Goal: Task Accomplishment & Management: Complete application form

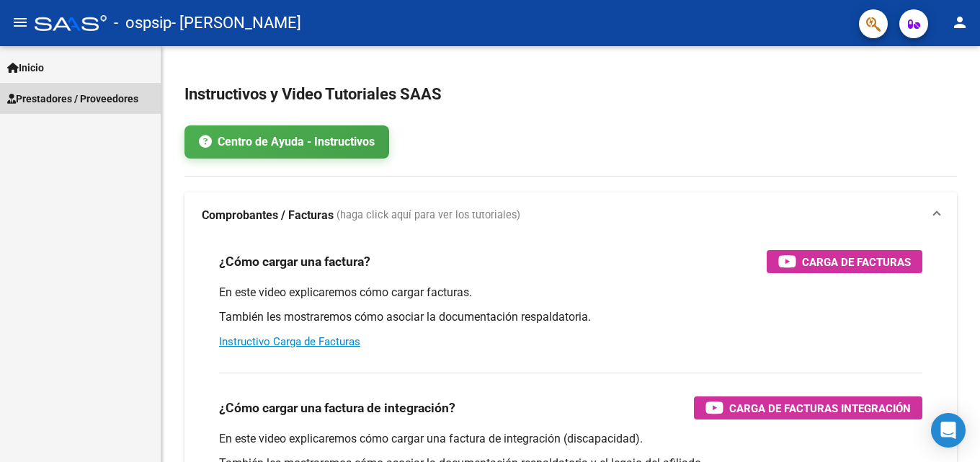
click at [54, 99] on span "Prestadores / Proveedores" at bounding box center [72, 99] width 131 height 16
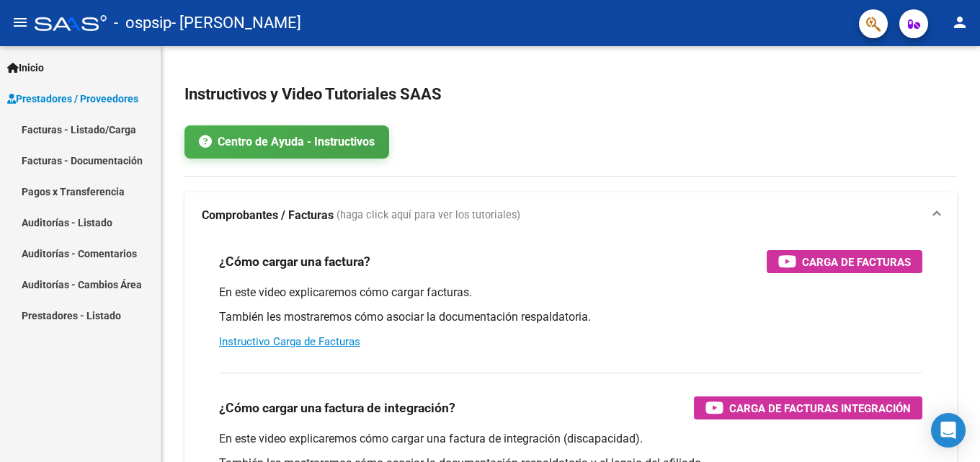
click at [56, 125] on link "Facturas - Listado/Carga" at bounding box center [80, 129] width 161 height 31
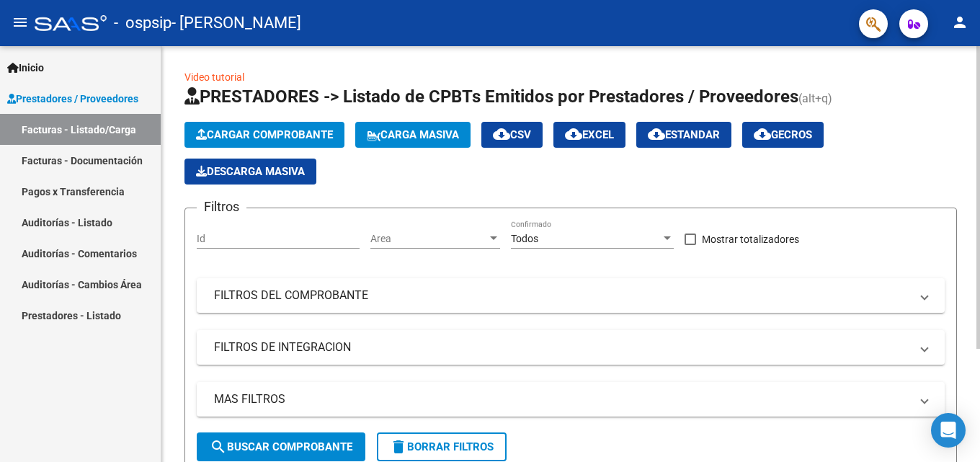
click at [239, 129] on span "Cargar Comprobante" at bounding box center [264, 134] width 137 height 13
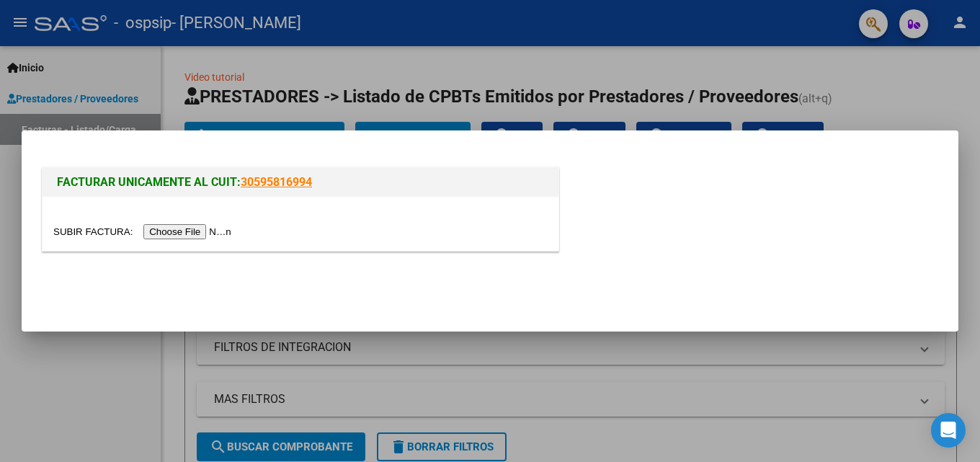
click at [200, 234] on input "file" at bounding box center [144, 231] width 182 height 15
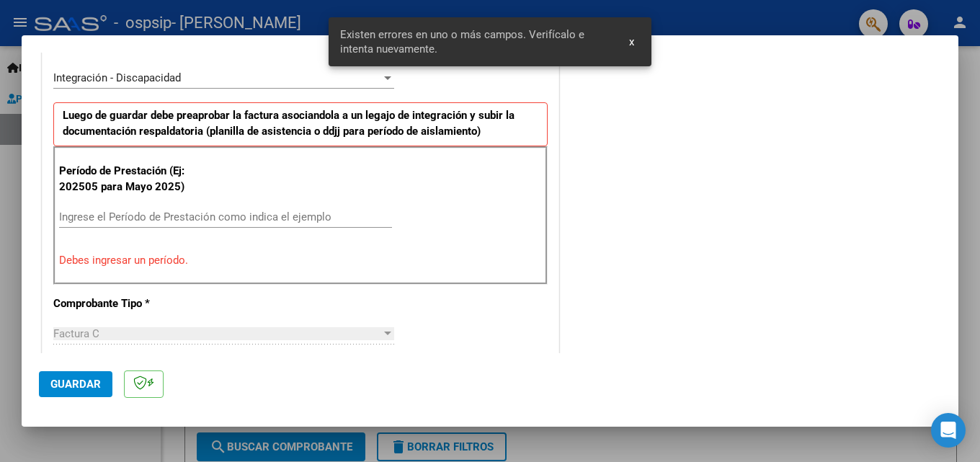
scroll to position [352, 0]
click at [197, 207] on div "Ingrese el Período de Prestación como indica el ejemplo" at bounding box center [225, 217] width 333 height 22
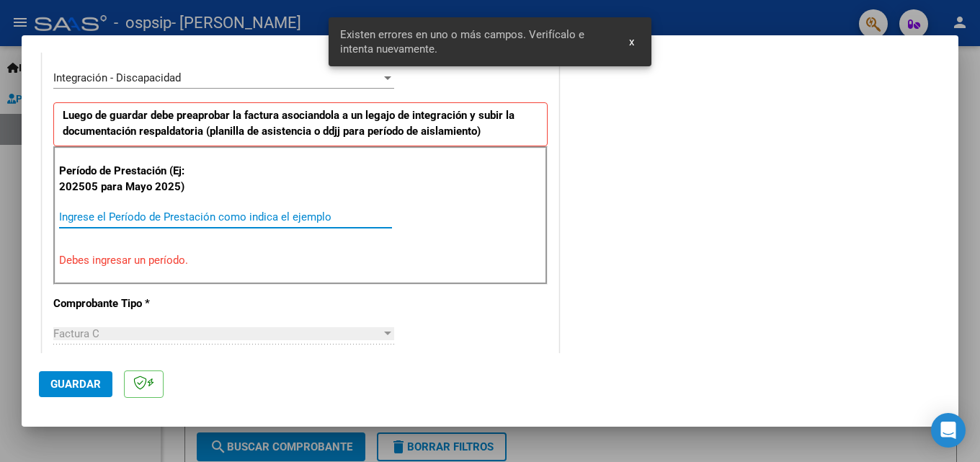
click at [201, 218] on input "Ingrese el Período de Prestación como indica el ejemplo" at bounding box center [225, 216] width 333 height 13
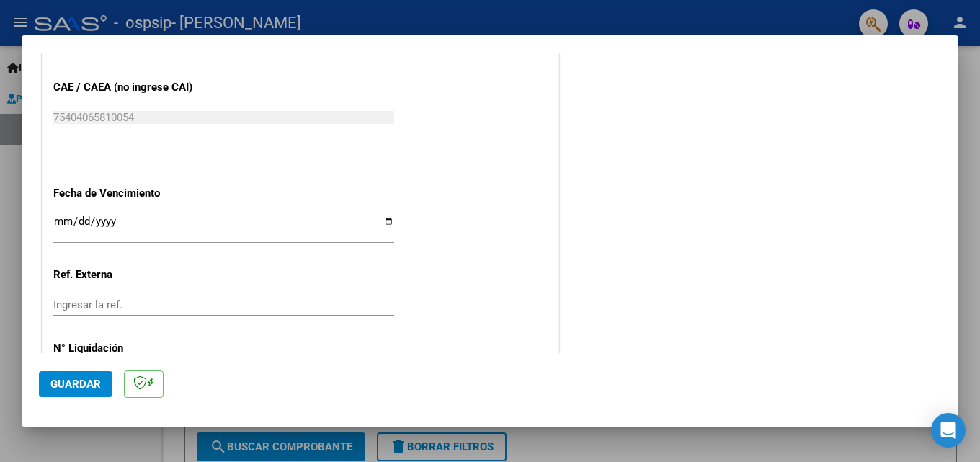
scroll to position [968, 0]
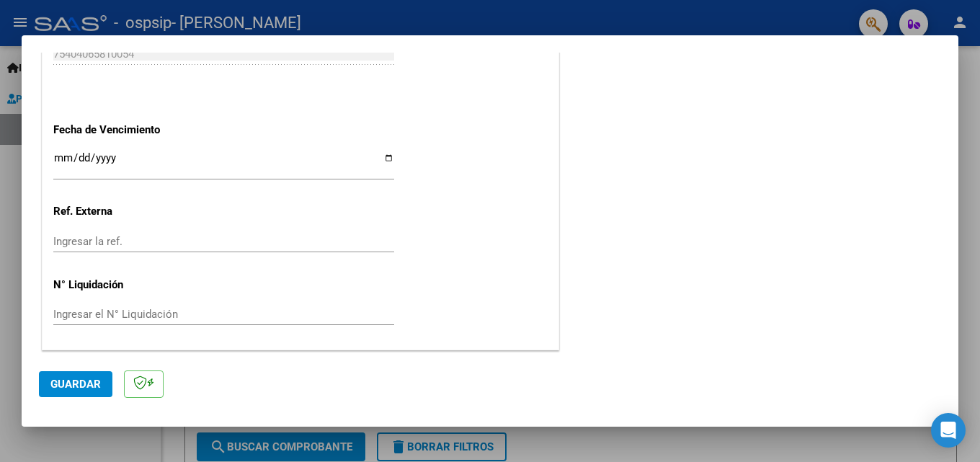
type input "202509"
click at [82, 385] on span "Guardar" at bounding box center [75, 384] width 50 height 13
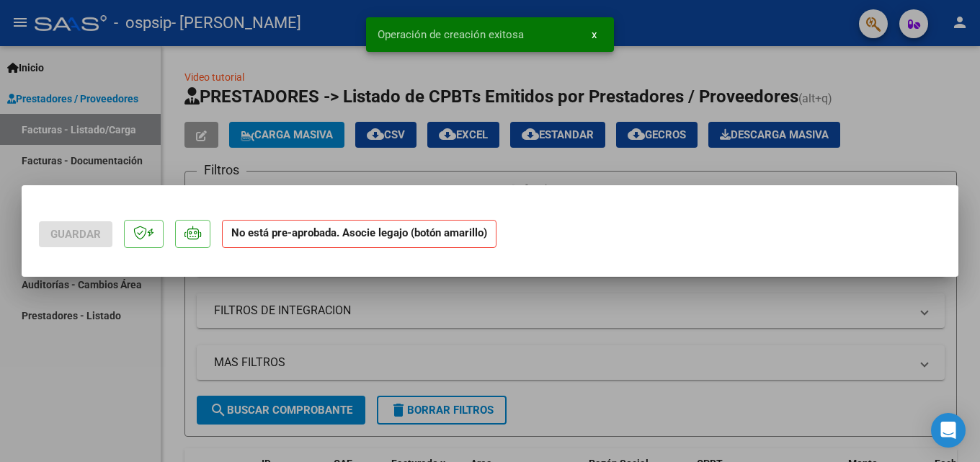
scroll to position [0, 0]
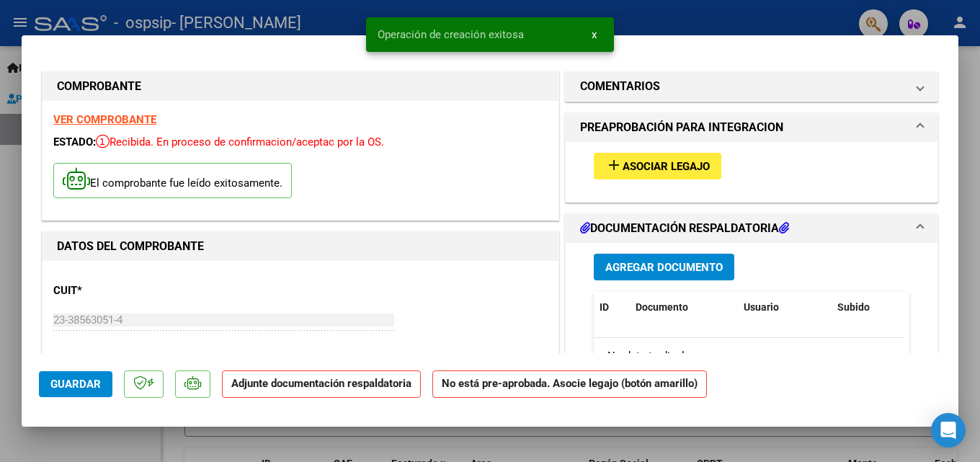
click at [675, 166] on span "Asociar Legajo" at bounding box center [666, 166] width 87 height 13
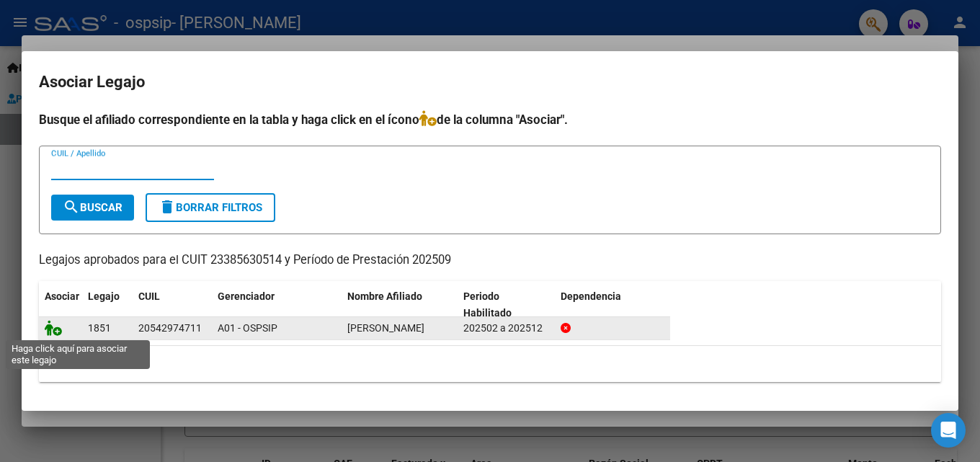
click at [58, 330] on icon at bounding box center [53, 328] width 17 height 16
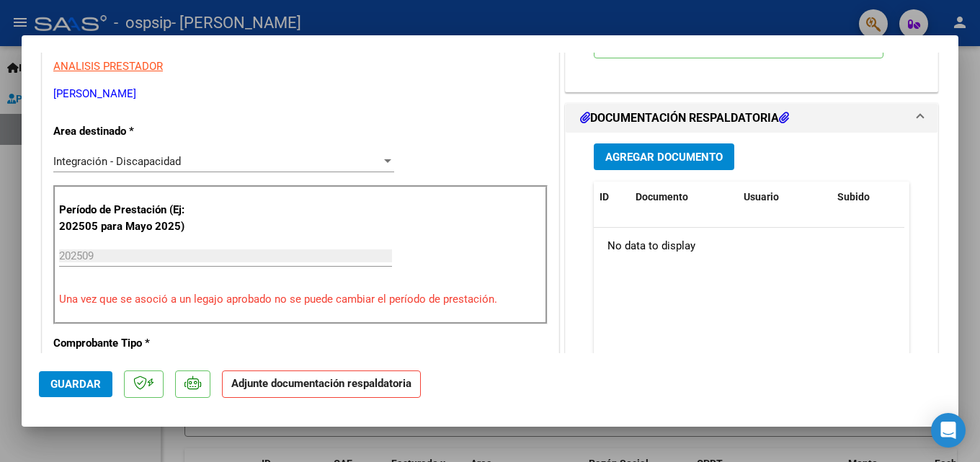
scroll to position [216, 0]
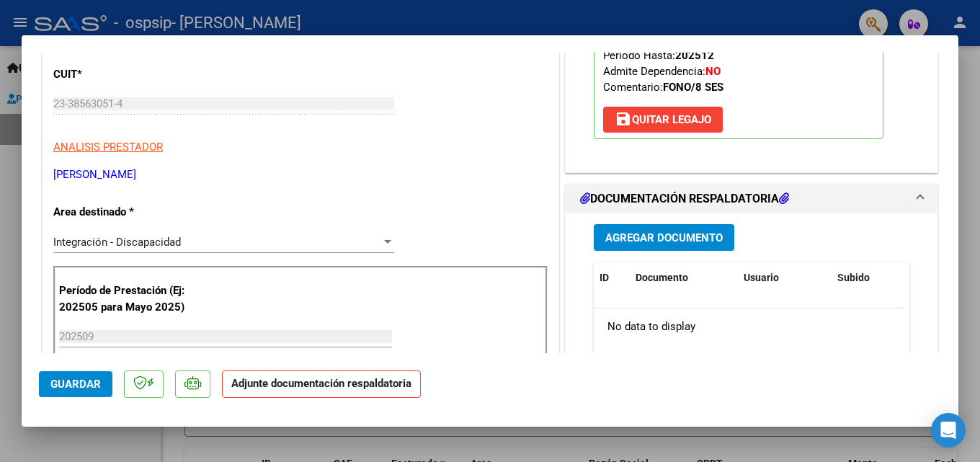
click at [683, 239] on span "Agregar Documento" at bounding box center [663, 237] width 117 height 13
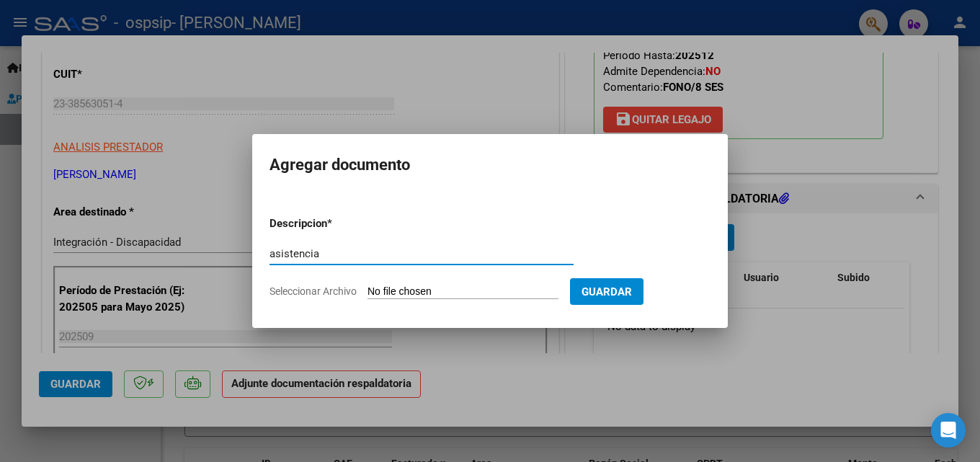
type input "asistencia"
click at [453, 286] on input "Seleccionar Archivo" at bounding box center [463, 292] width 191 height 14
type input "C:\fakepath\ORELLANO - SEPTIEMBRE - FONO .pdf"
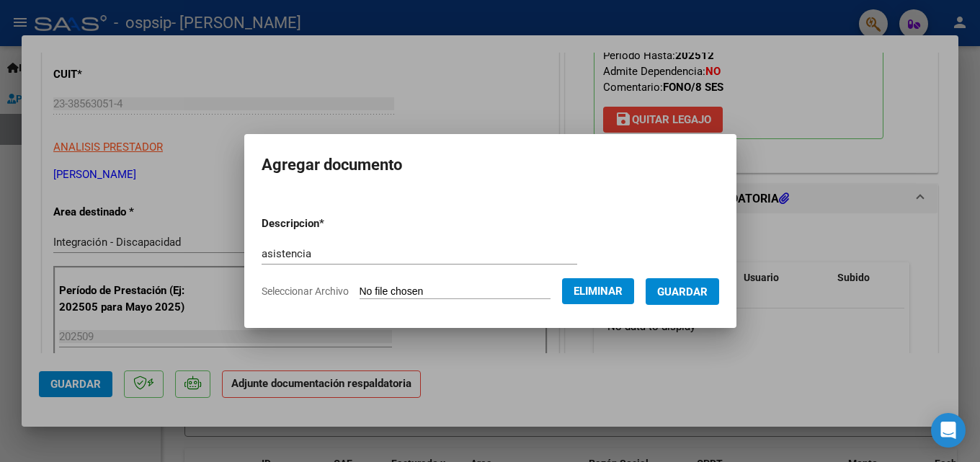
click at [680, 292] on span "Guardar" at bounding box center [682, 291] width 50 height 13
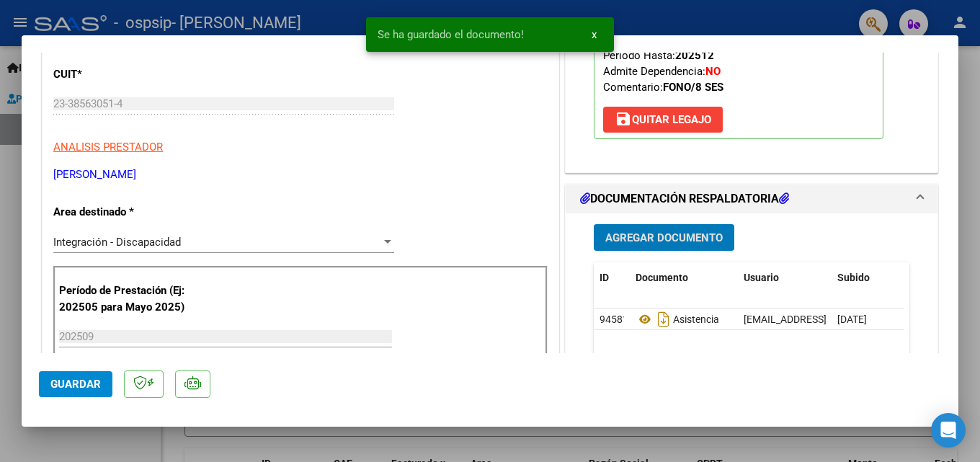
click at [966, 135] on div at bounding box center [490, 231] width 980 height 462
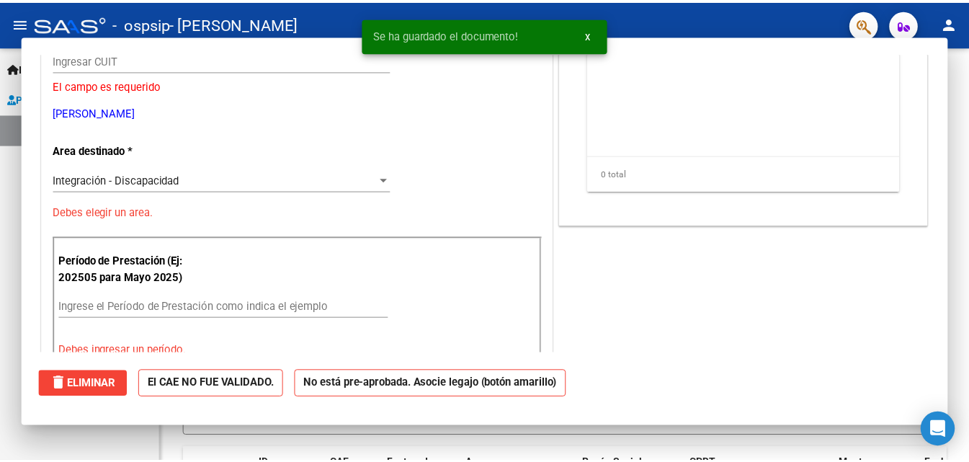
scroll to position [0, 0]
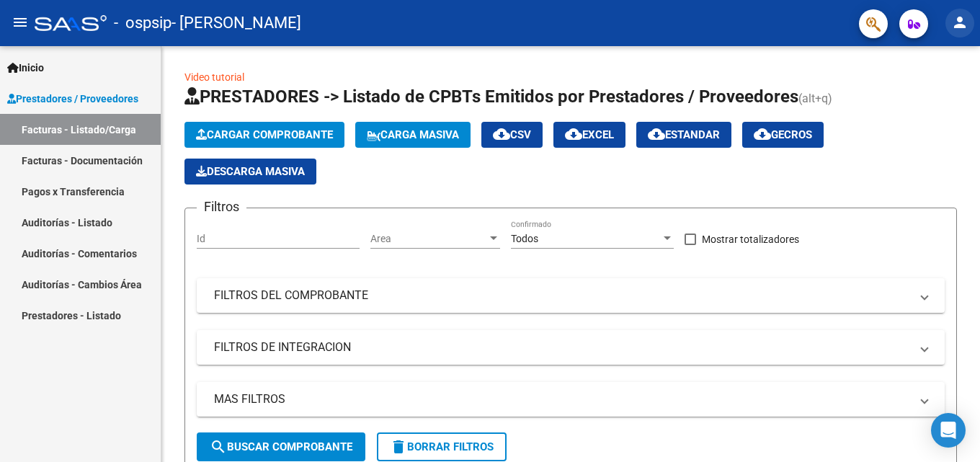
click at [959, 25] on mat-icon "person" at bounding box center [959, 22] width 17 height 17
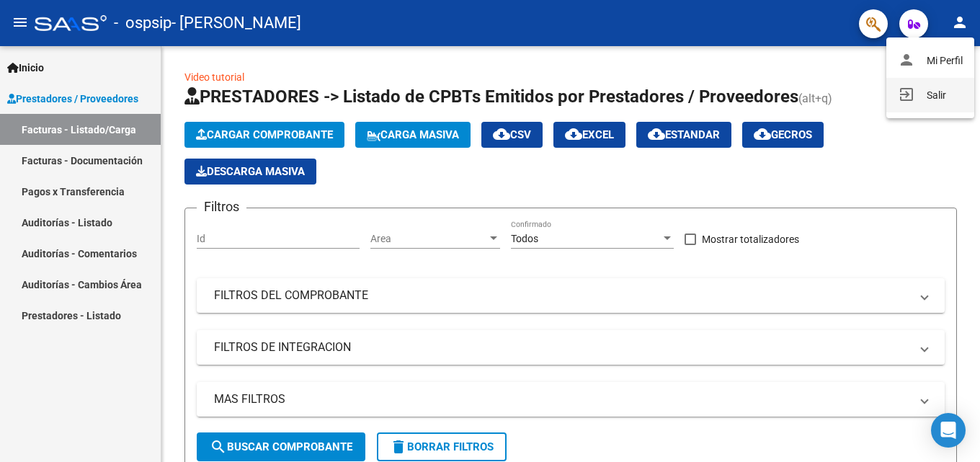
click at [924, 92] on button "exit_to_app Salir" at bounding box center [931, 95] width 88 height 35
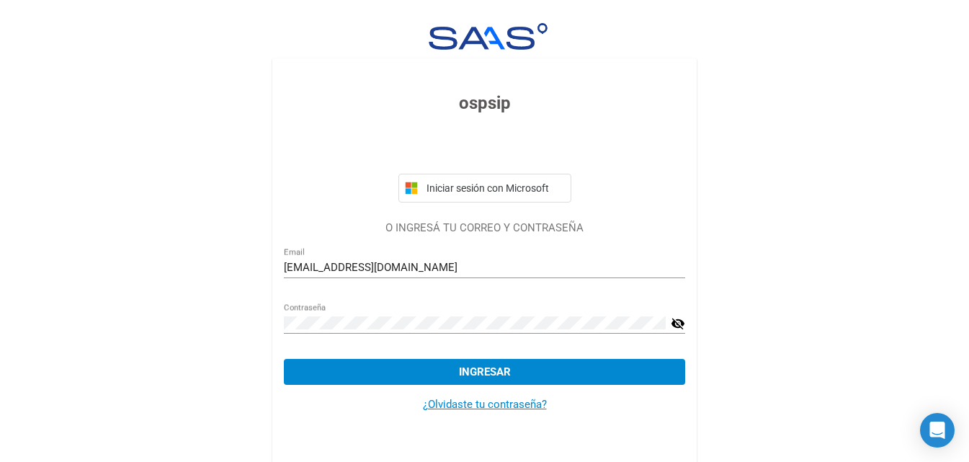
click at [491, 367] on span "Ingresar" at bounding box center [485, 371] width 52 height 13
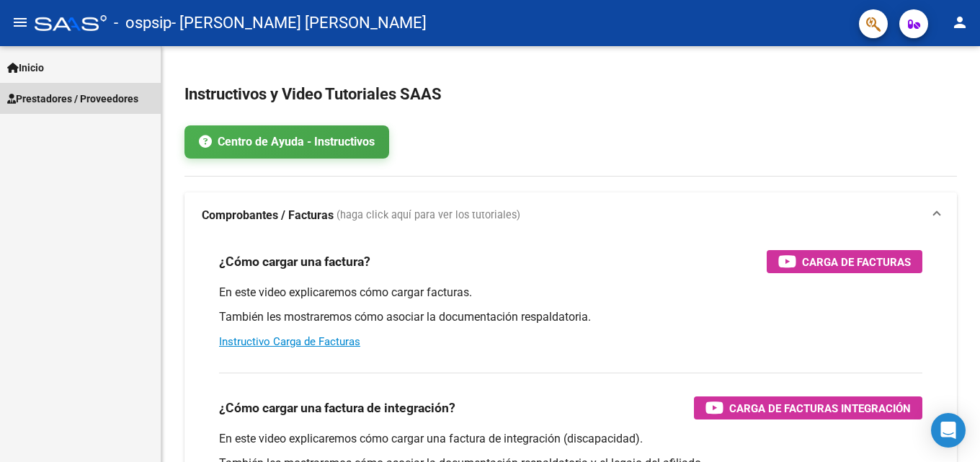
click at [125, 101] on span "Prestadores / Proveedores" at bounding box center [72, 99] width 131 height 16
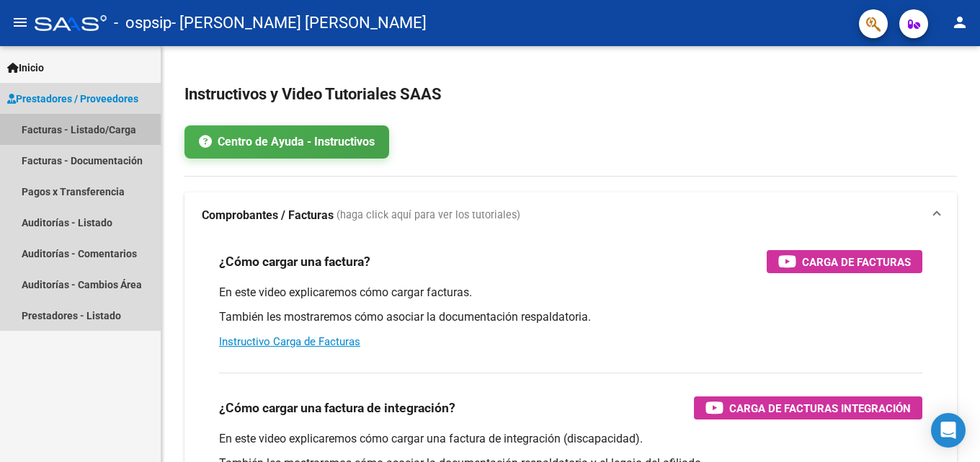
click at [111, 134] on link "Facturas - Listado/Carga" at bounding box center [80, 129] width 161 height 31
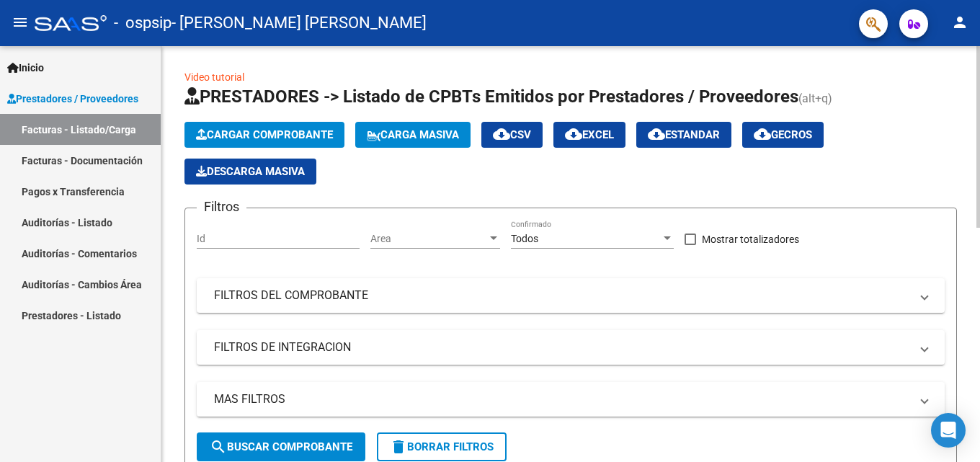
click at [278, 129] on span "Cargar Comprobante" at bounding box center [264, 134] width 137 height 13
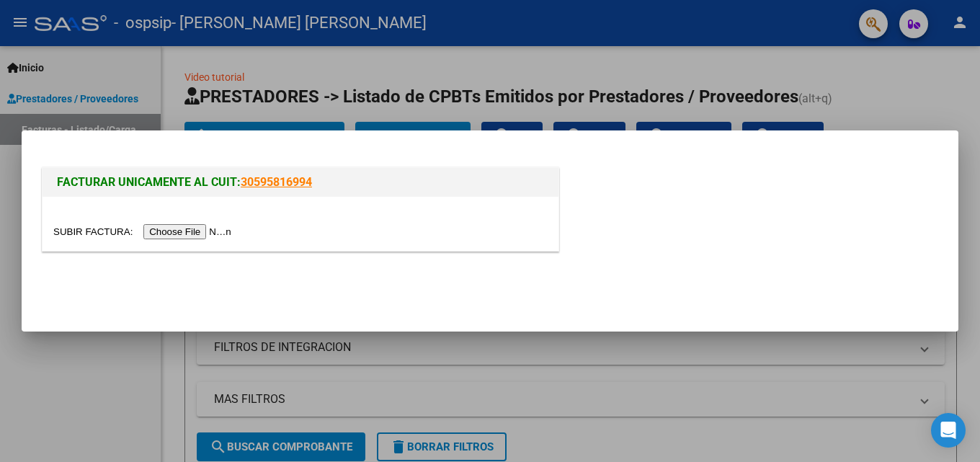
click at [218, 229] on input "file" at bounding box center [144, 231] width 182 height 15
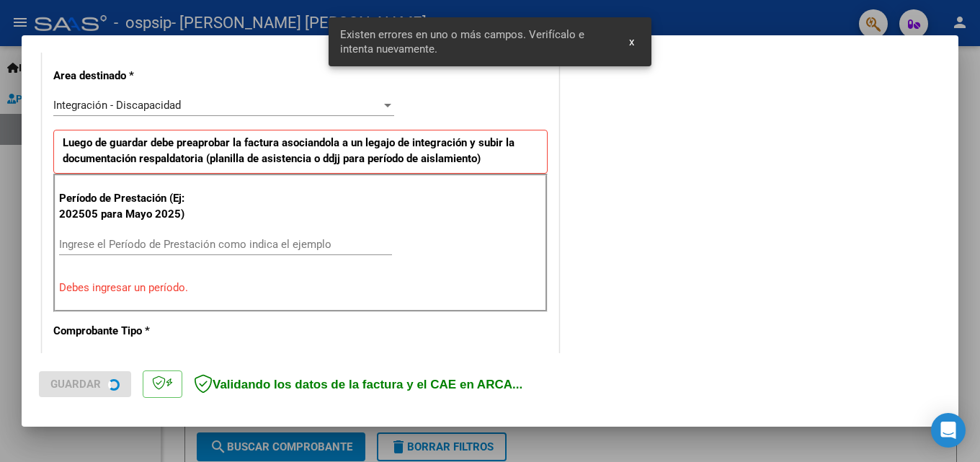
scroll to position [352, 0]
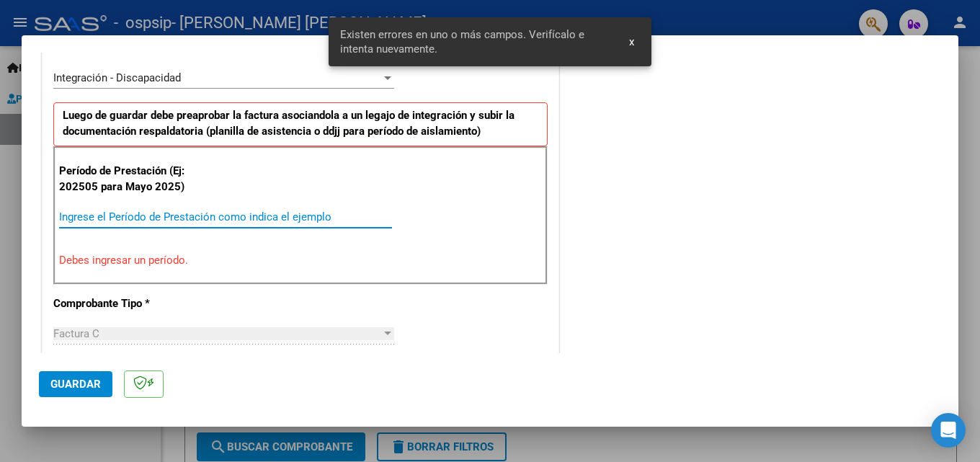
click at [175, 215] on input "Ingrese el Período de Prestación como indica el ejemplo" at bounding box center [225, 216] width 333 height 13
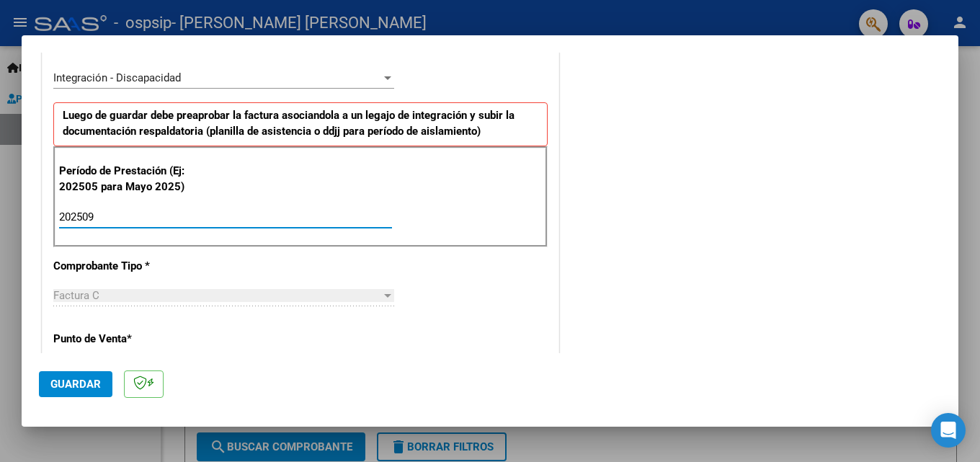
type input "202509"
click at [66, 386] on span "Guardar" at bounding box center [75, 384] width 50 height 13
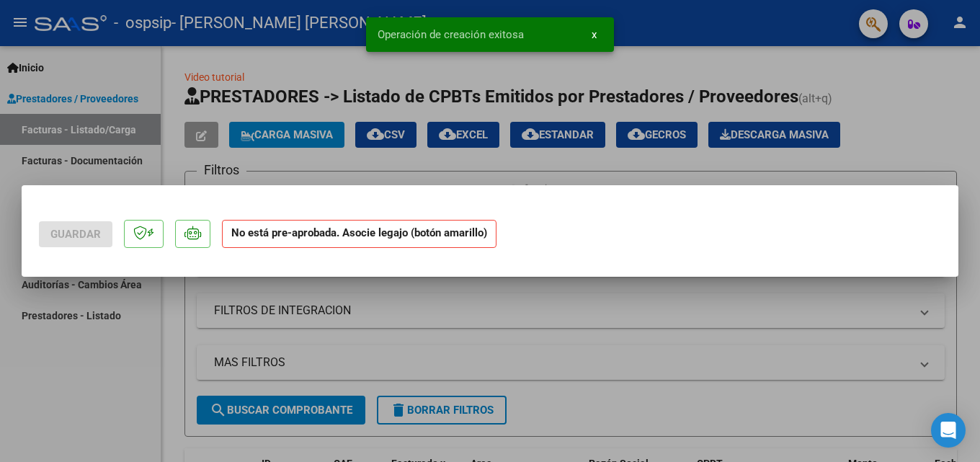
scroll to position [0, 0]
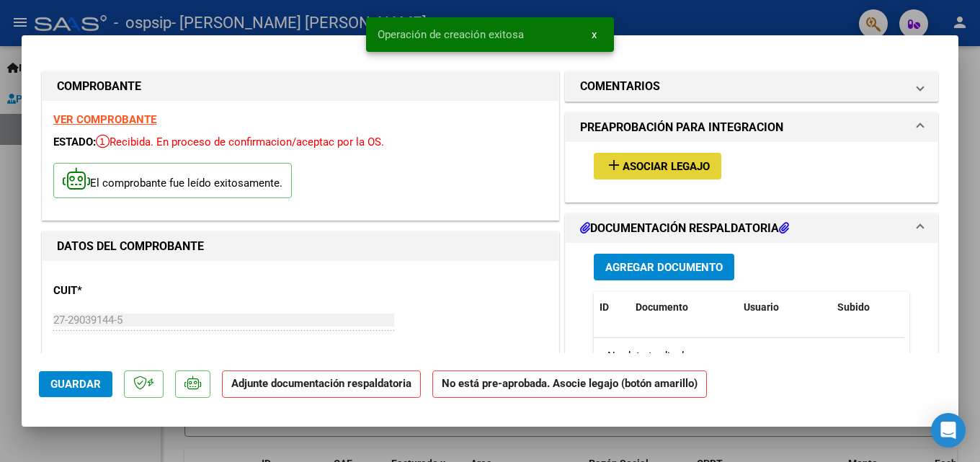
click at [644, 160] on span "Asociar Legajo" at bounding box center [666, 166] width 87 height 13
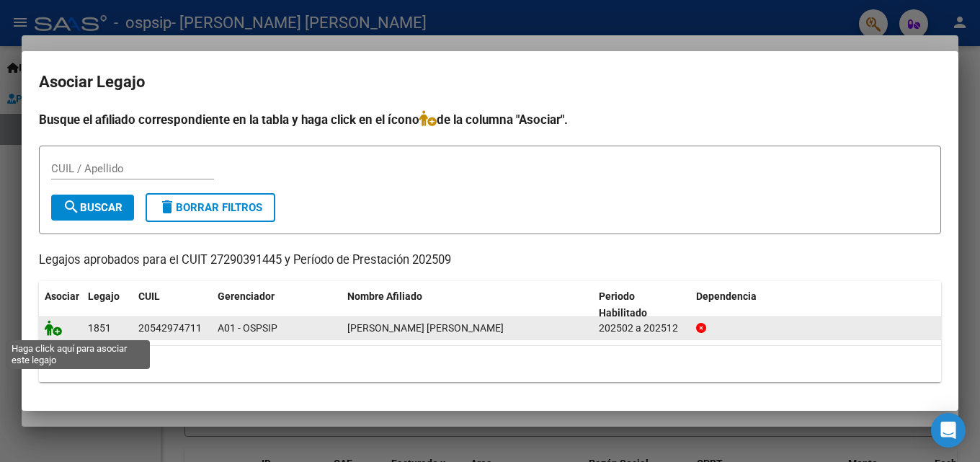
click at [50, 333] on icon at bounding box center [53, 328] width 17 height 16
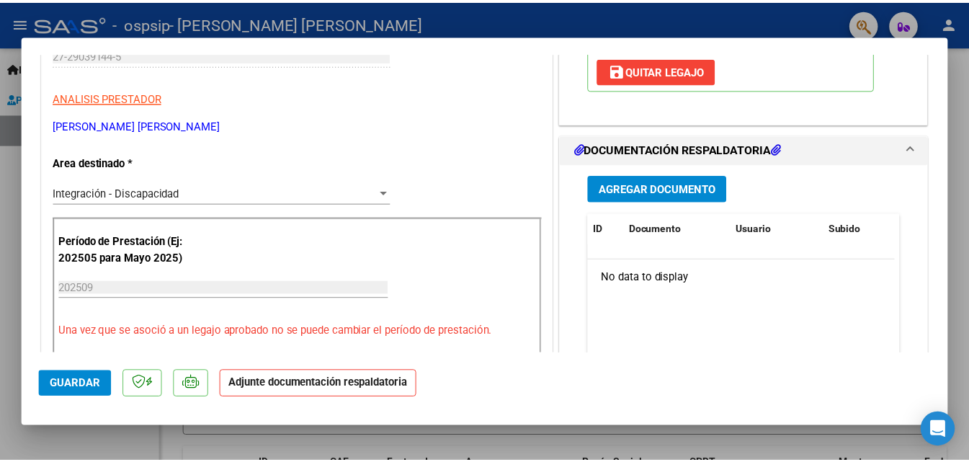
scroll to position [288, 0]
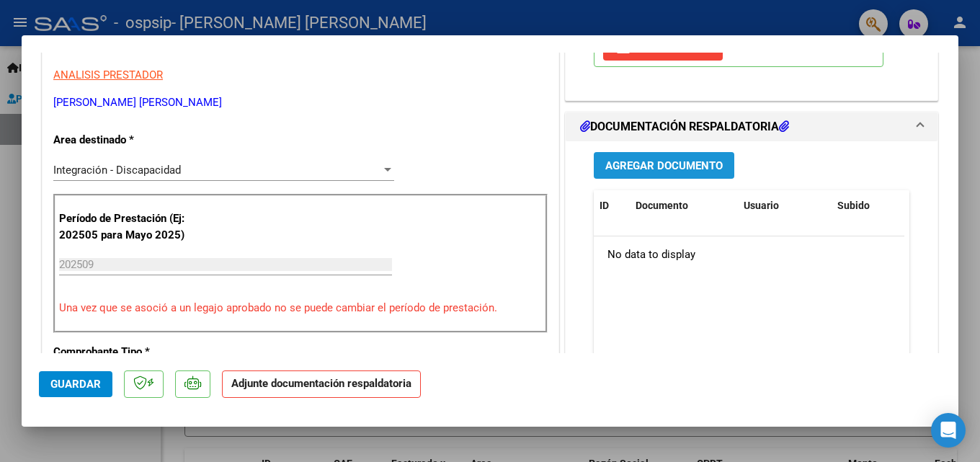
click at [657, 167] on span "Agregar Documento" at bounding box center [663, 165] width 117 height 13
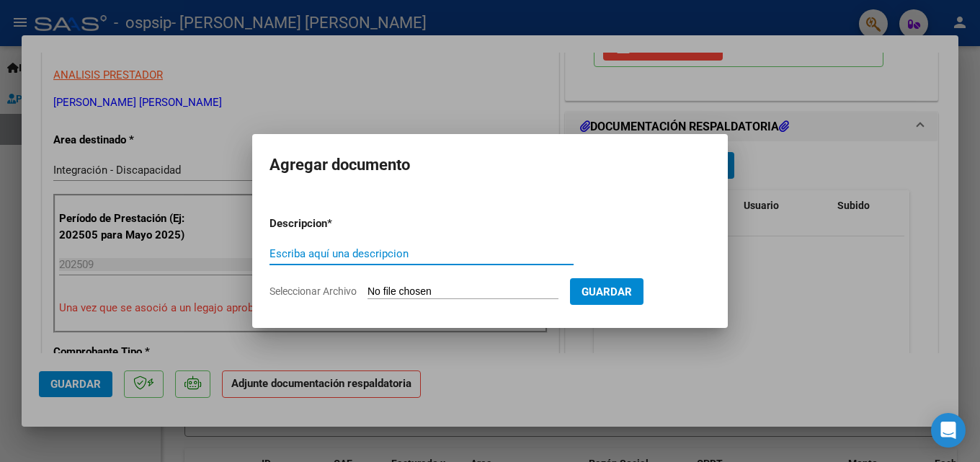
click at [400, 257] on input "Escriba aquí una descripcion" at bounding box center [422, 253] width 304 height 13
type input "asistencia"
click at [391, 290] on input "Seleccionar Archivo" at bounding box center [463, 292] width 191 height 14
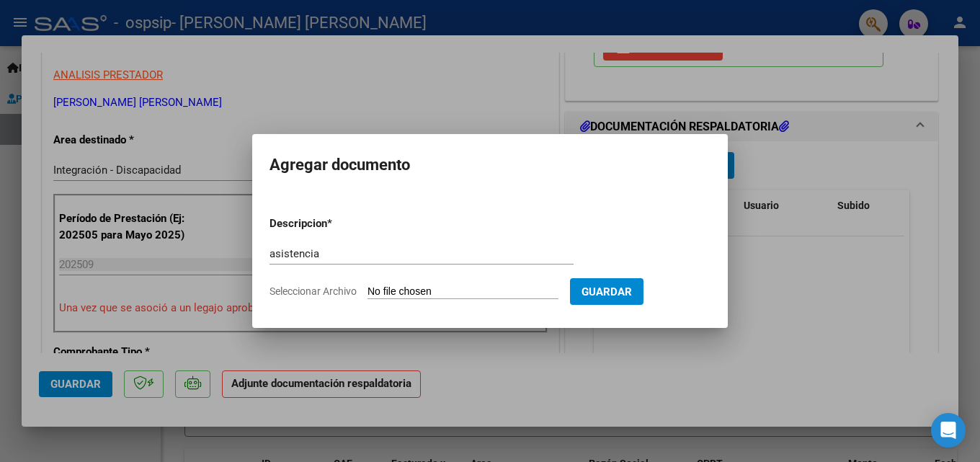
type input "C:\fakepath\ORELLANO - SEPTIEMBRE - PSI.pdf"
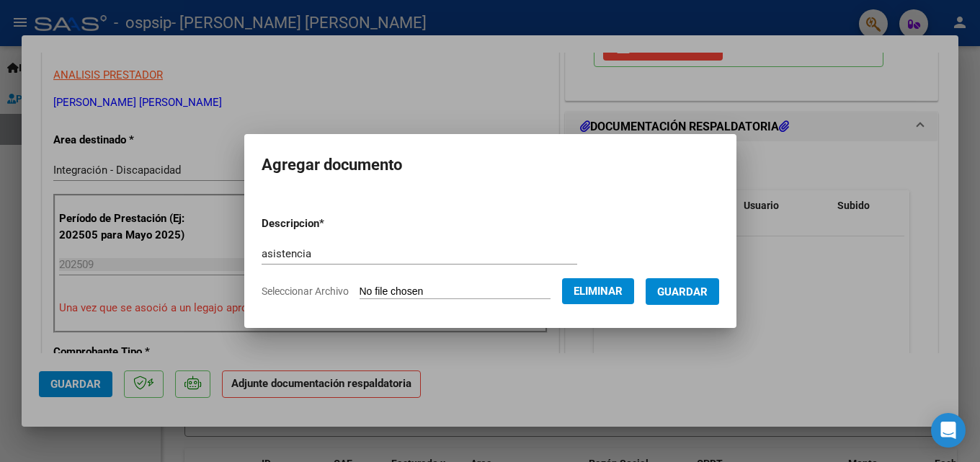
click at [685, 292] on span "Guardar" at bounding box center [682, 291] width 50 height 13
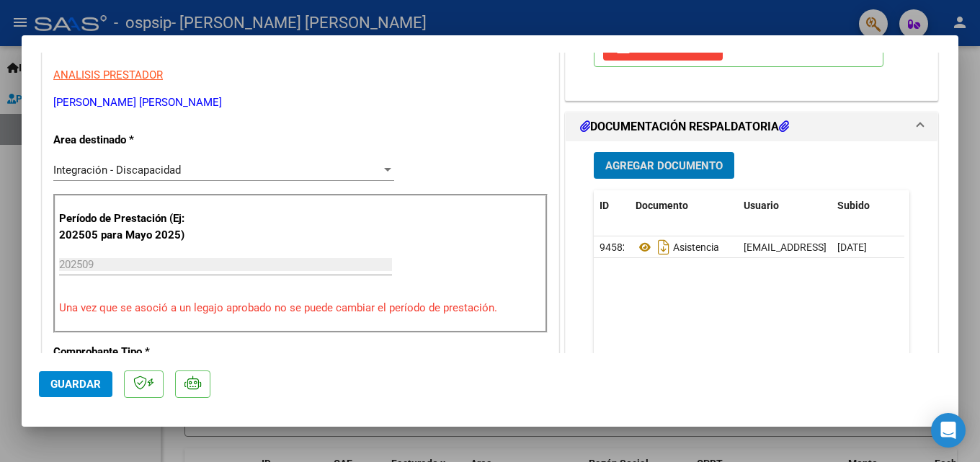
click at [66, 389] on span "Guardar" at bounding box center [75, 384] width 50 height 13
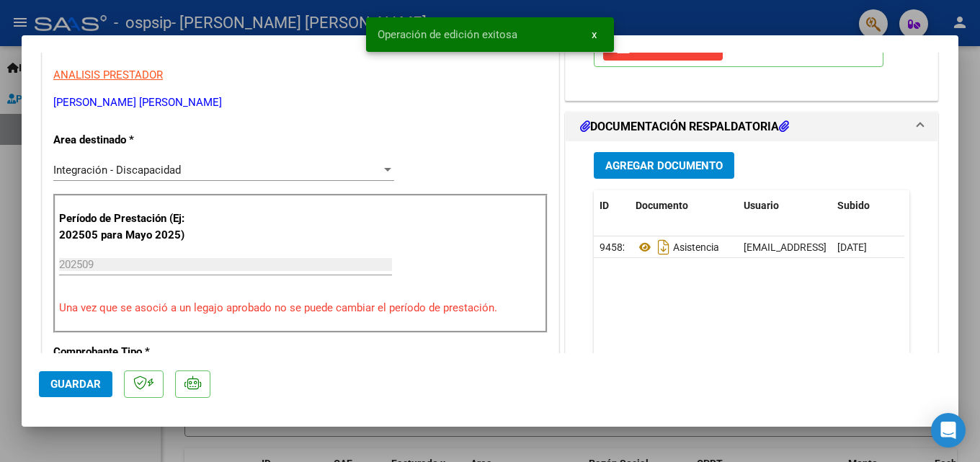
click at [969, 171] on div at bounding box center [490, 231] width 980 height 462
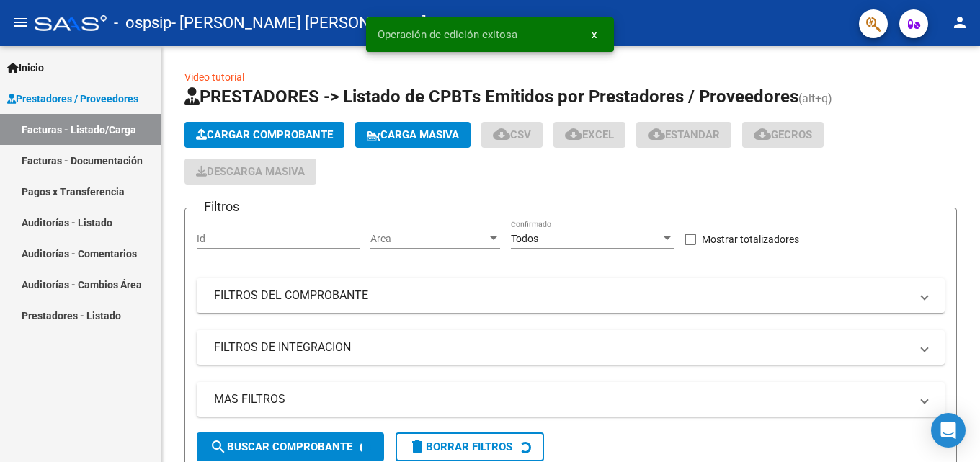
click at [962, 18] on mat-icon "person" at bounding box center [959, 22] width 17 height 17
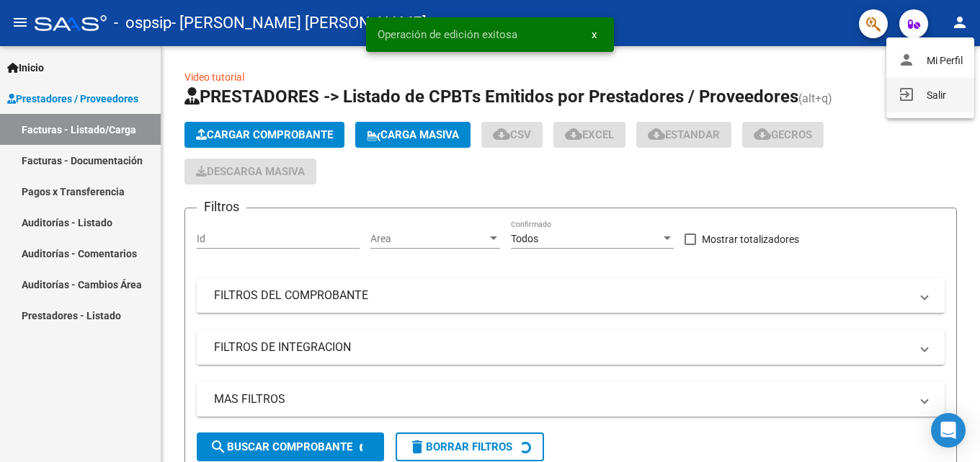
click at [931, 97] on button "exit_to_app Salir" at bounding box center [931, 95] width 88 height 35
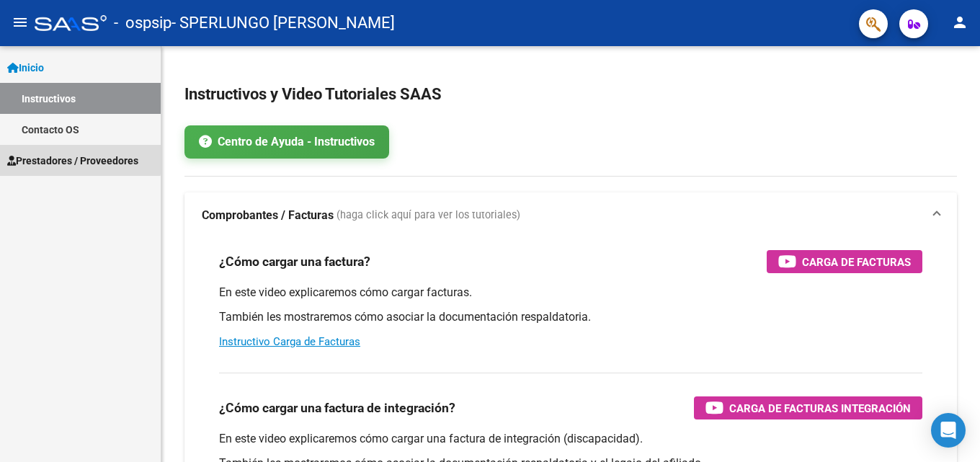
click at [50, 157] on span "Prestadores / Proveedores" at bounding box center [72, 161] width 131 height 16
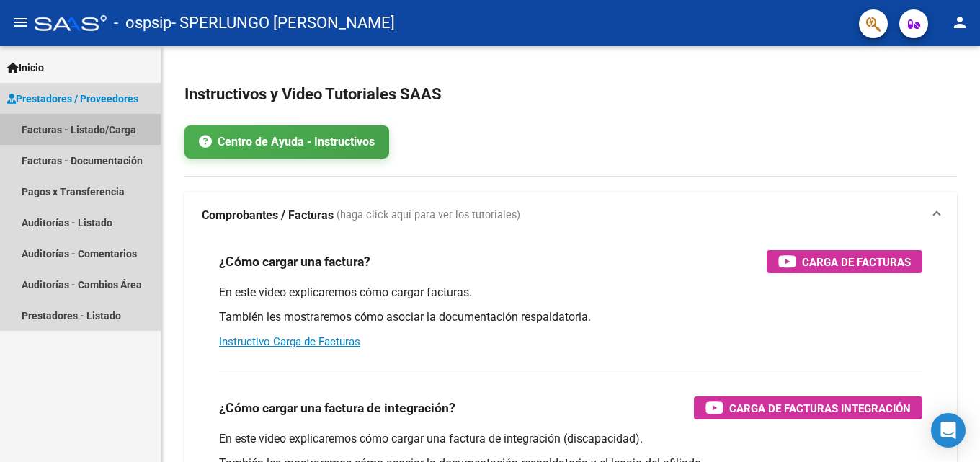
click at [74, 126] on link "Facturas - Listado/Carga" at bounding box center [80, 129] width 161 height 31
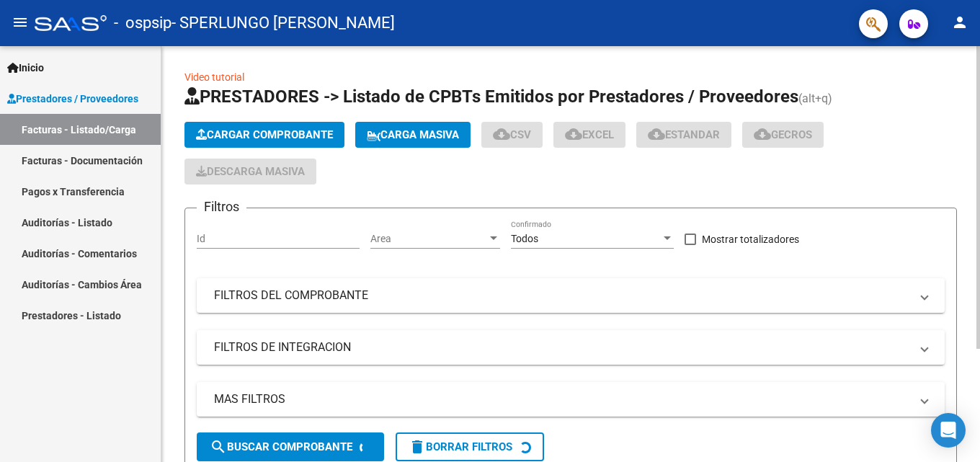
click at [301, 140] on span "Cargar Comprobante" at bounding box center [264, 134] width 137 height 13
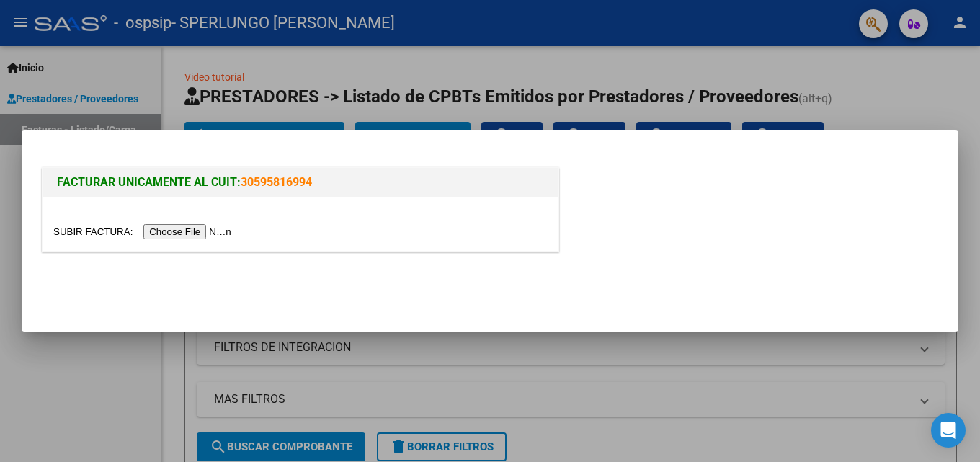
click at [198, 235] on input "file" at bounding box center [144, 231] width 182 height 15
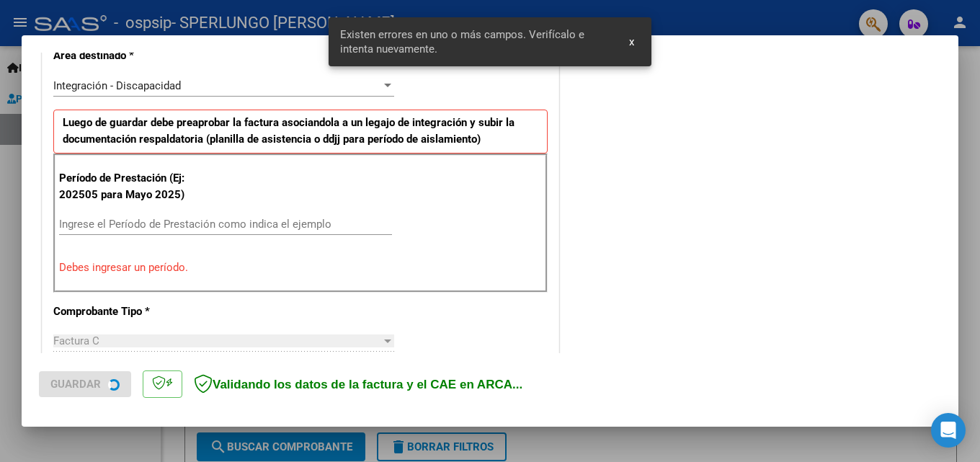
scroll to position [325, 0]
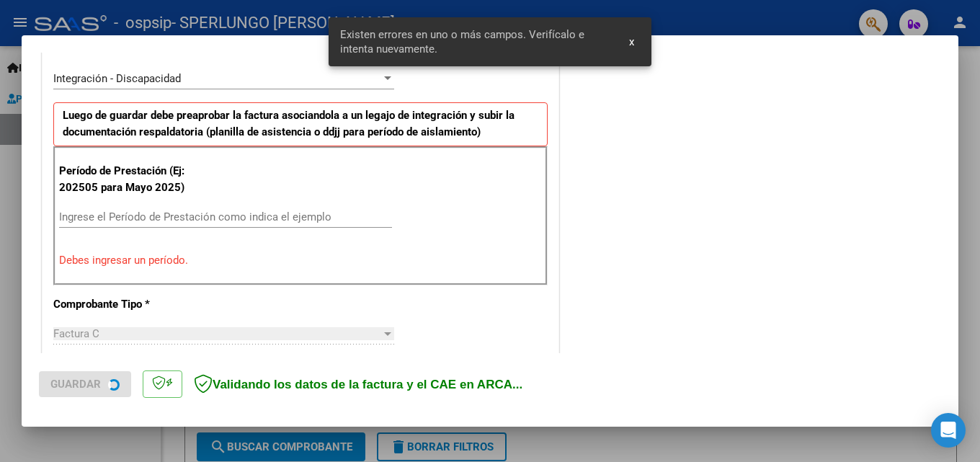
click at [161, 218] on input "Ingrese el Período de Prestación como indica el ejemplo" at bounding box center [225, 216] width 333 height 13
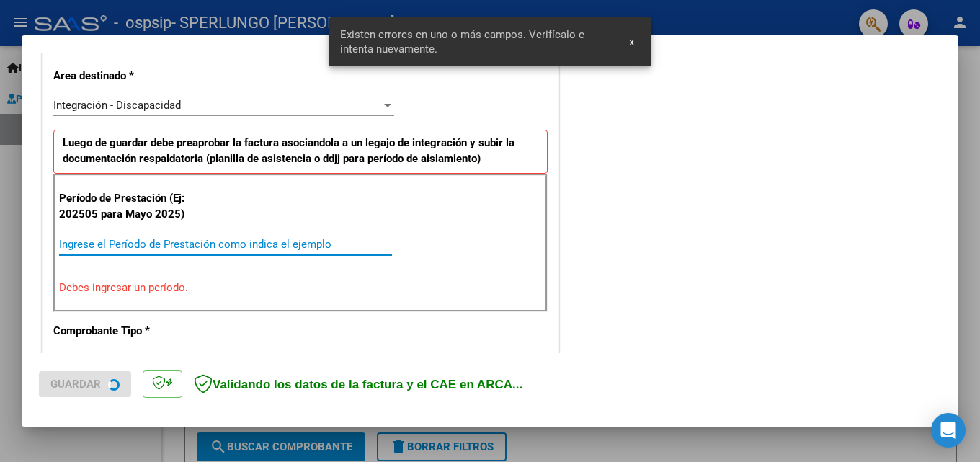
scroll to position [352, 0]
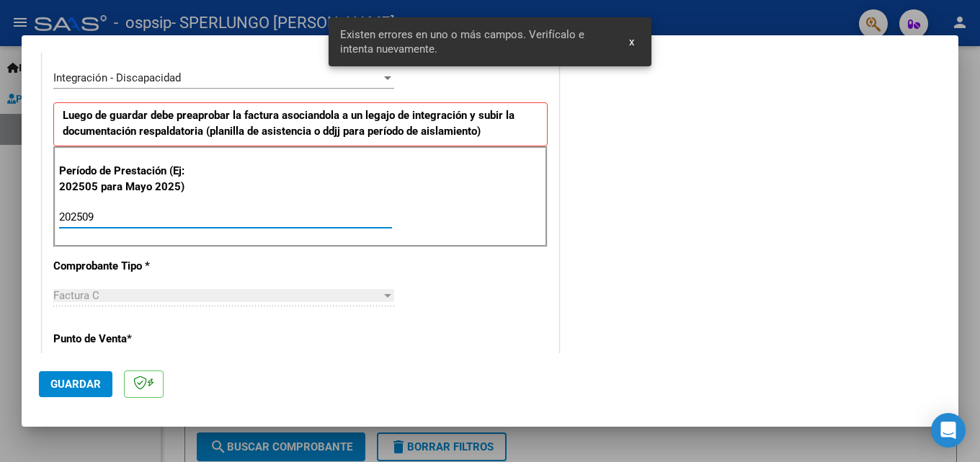
type input "202509"
click at [79, 382] on span "Guardar" at bounding box center [75, 384] width 50 height 13
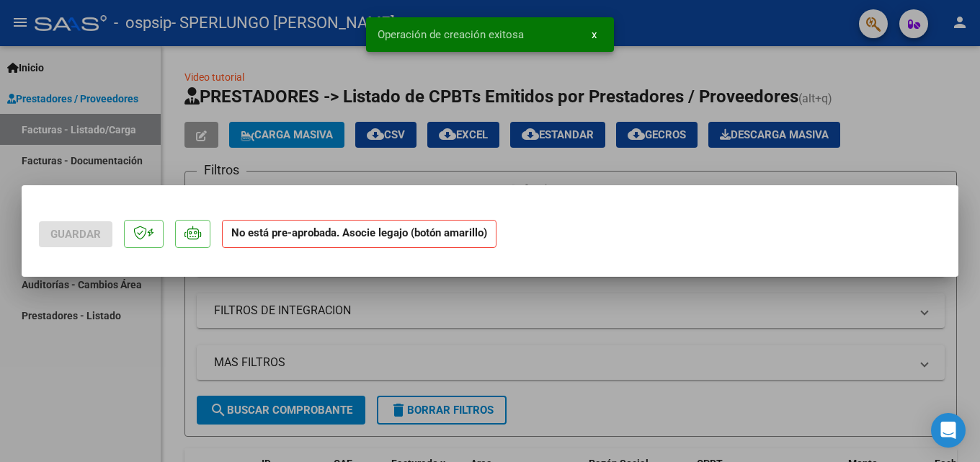
scroll to position [0, 0]
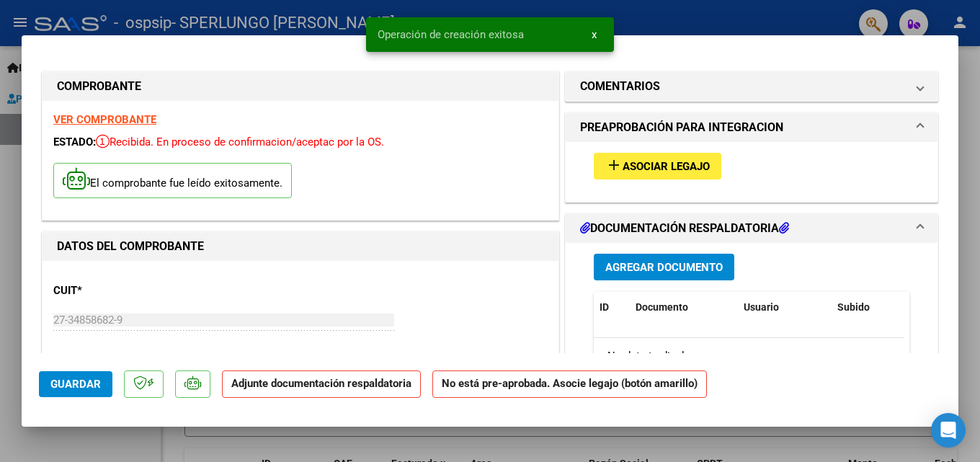
click at [656, 175] on button "add Asociar Legajo" at bounding box center [658, 166] width 128 height 27
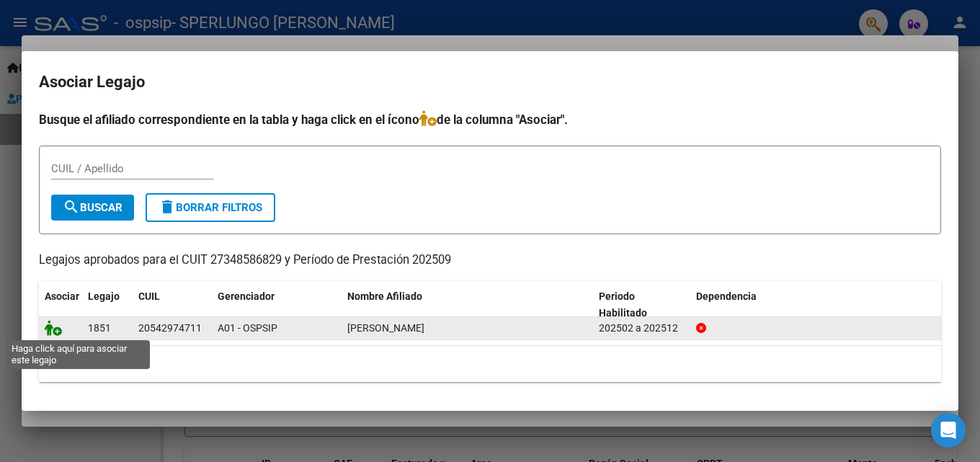
click at [52, 329] on icon at bounding box center [53, 328] width 17 height 16
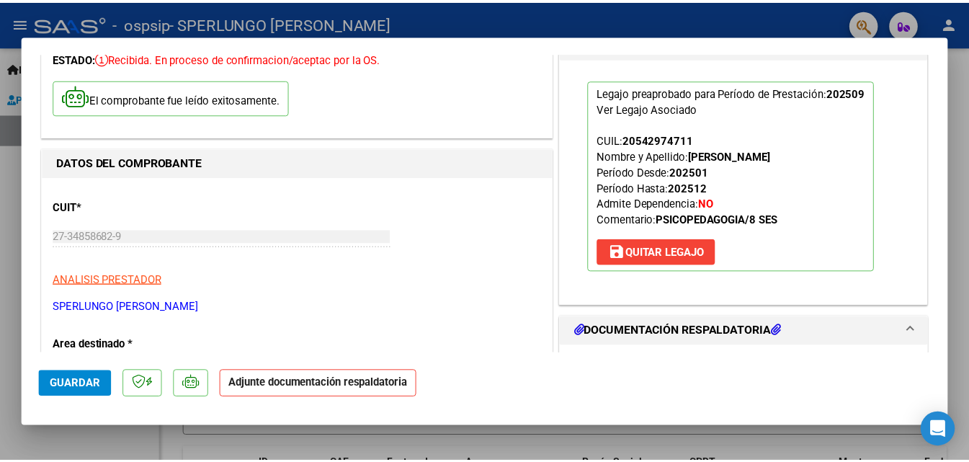
scroll to position [144, 0]
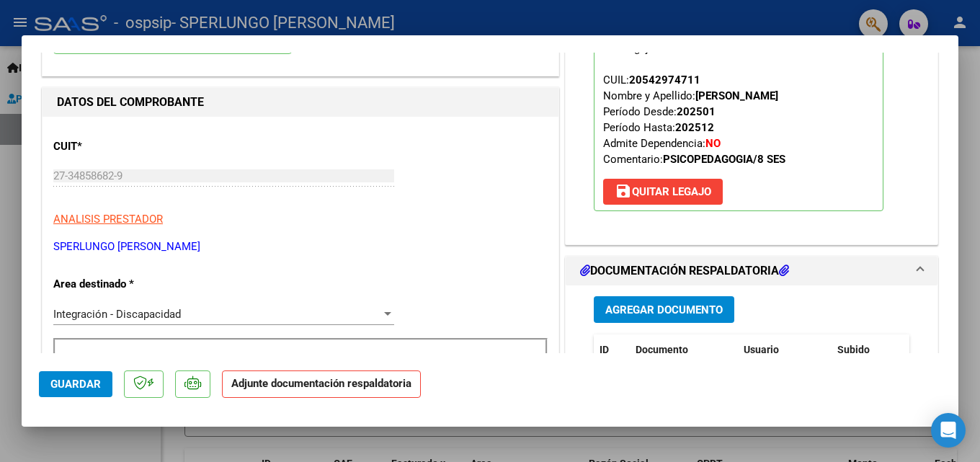
click at [677, 314] on span "Agregar Documento" at bounding box center [663, 309] width 117 height 13
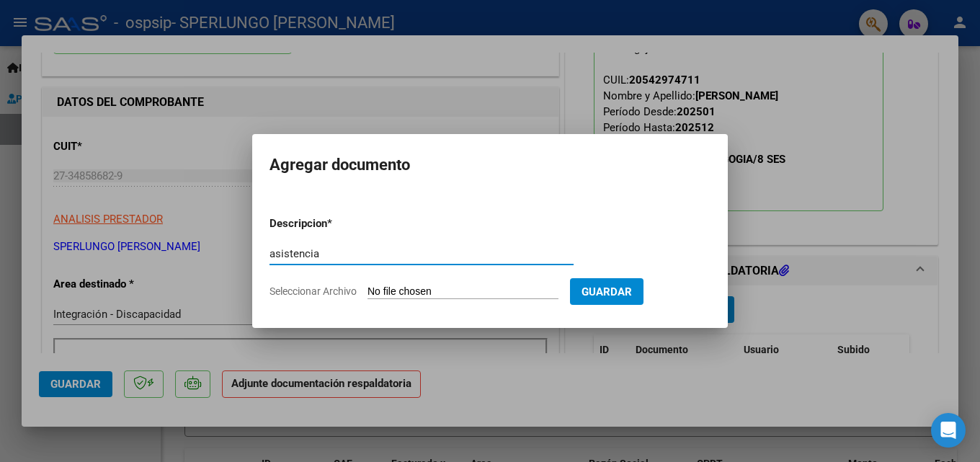
type input "asistencia"
click at [484, 287] on input "Seleccionar Archivo" at bounding box center [463, 292] width 191 height 14
type input "C:\fakepath\ORELLANO - SEPTIEMBRE - PSP .pdf"
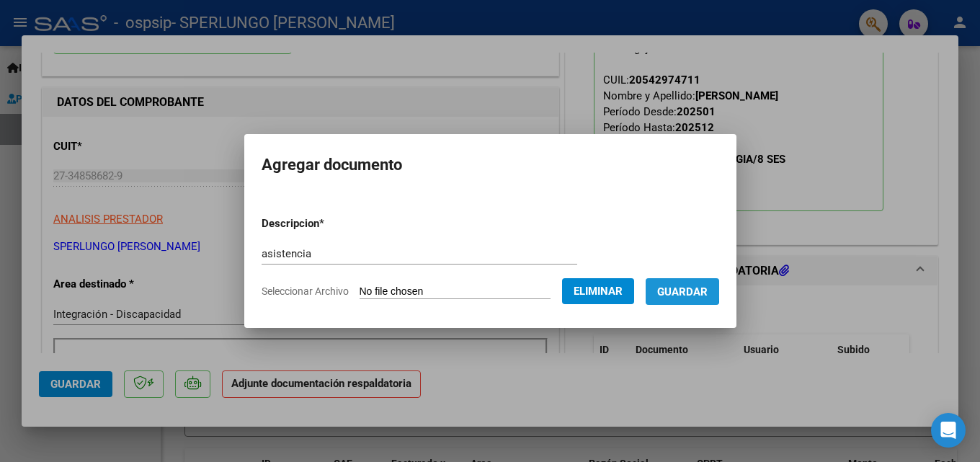
click at [676, 289] on span "Guardar" at bounding box center [682, 291] width 50 height 13
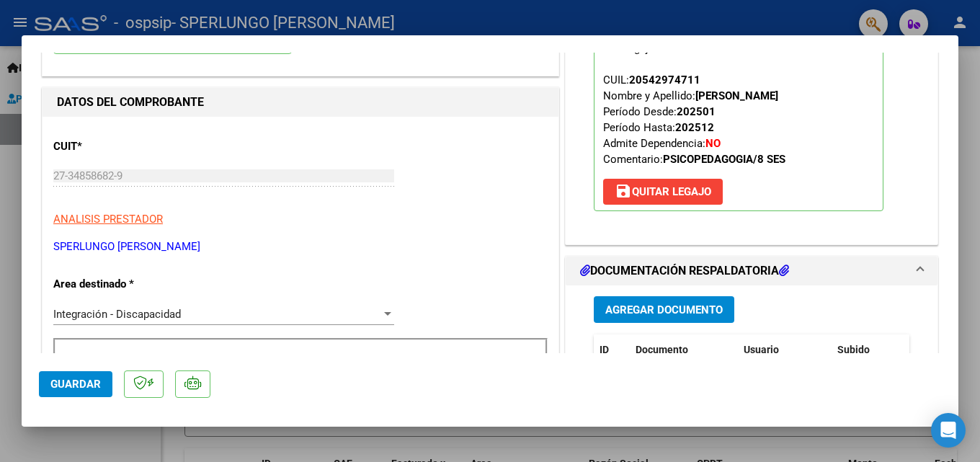
click at [967, 84] on div at bounding box center [490, 231] width 980 height 462
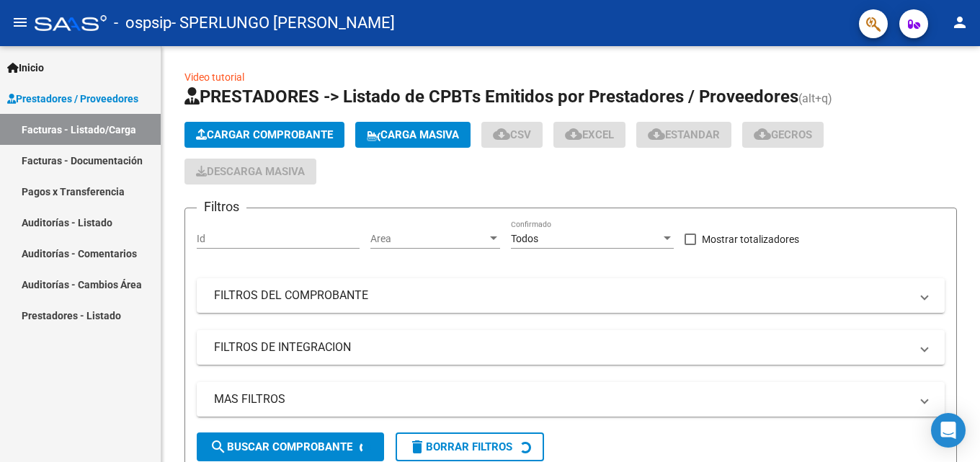
click at [961, 22] on mat-icon "person" at bounding box center [959, 22] width 17 height 17
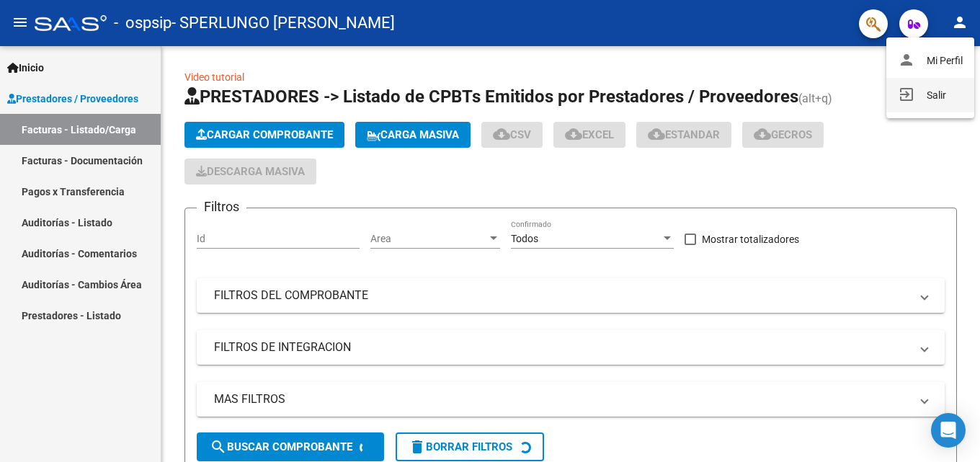
click at [936, 94] on button "exit_to_app Salir" at bounding box center [931, 95] width 88 height 35
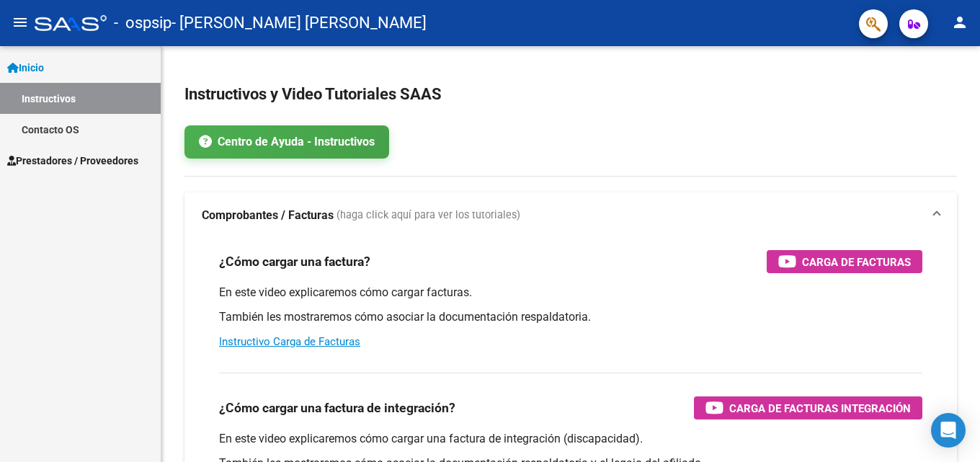
click at [86, 164] on span "Prestadores / Proveedores" at bounding box center [72, 161] width 131 height 16
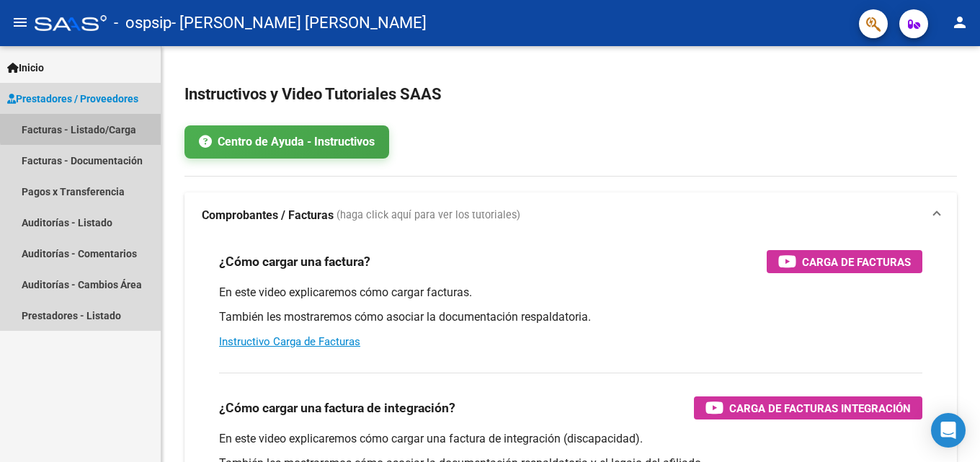
click at [101, 126] on link "Facturas - Listado/Carga" at bounding box center [80, 129] width 161 height 31
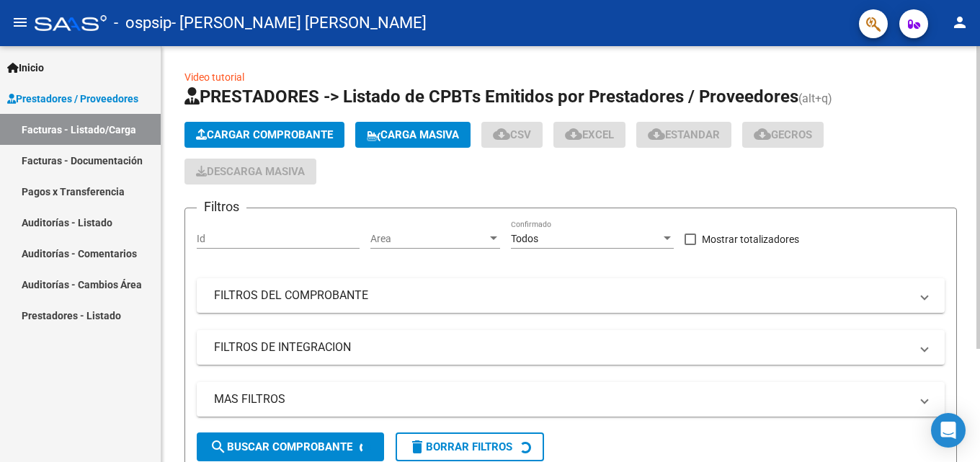
click at [267, 134] on span "Cargar Comprobante" at bounding box center [264, 134] width 137 height 13
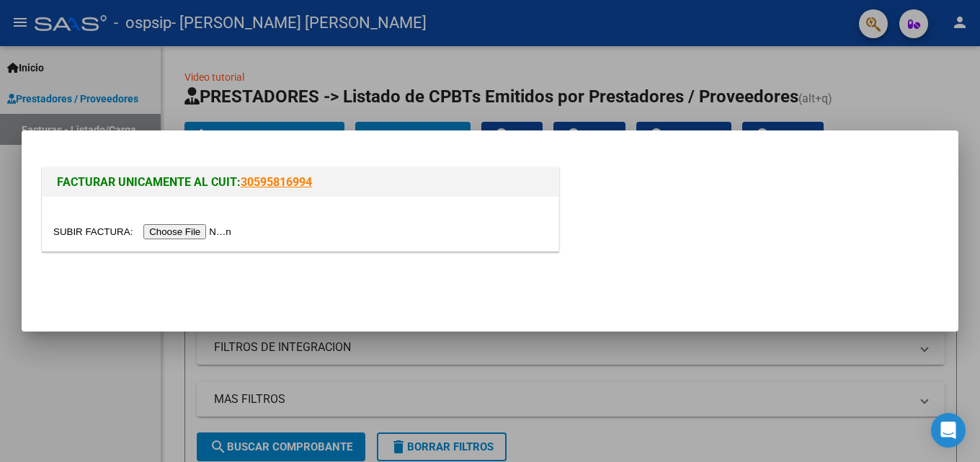
click at [177, 230] on input "file" at bounding box center [144, 231] width 182 height 15
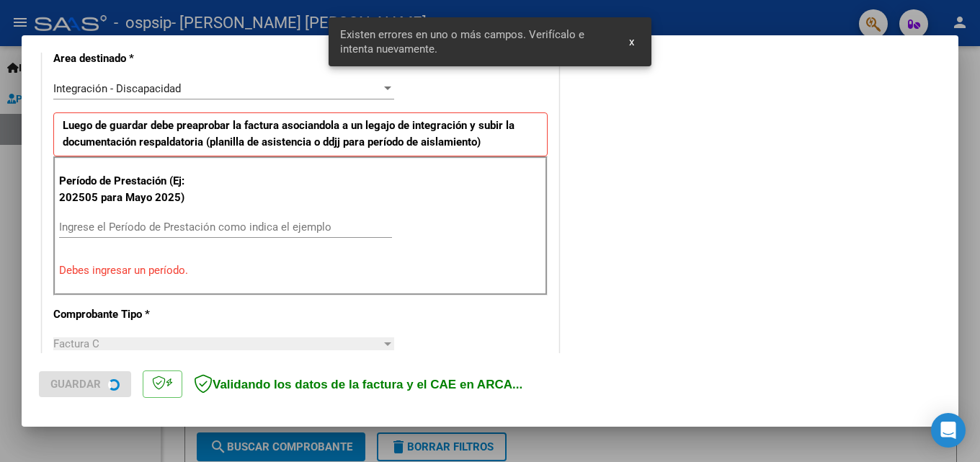
scroll to position [325, 0]
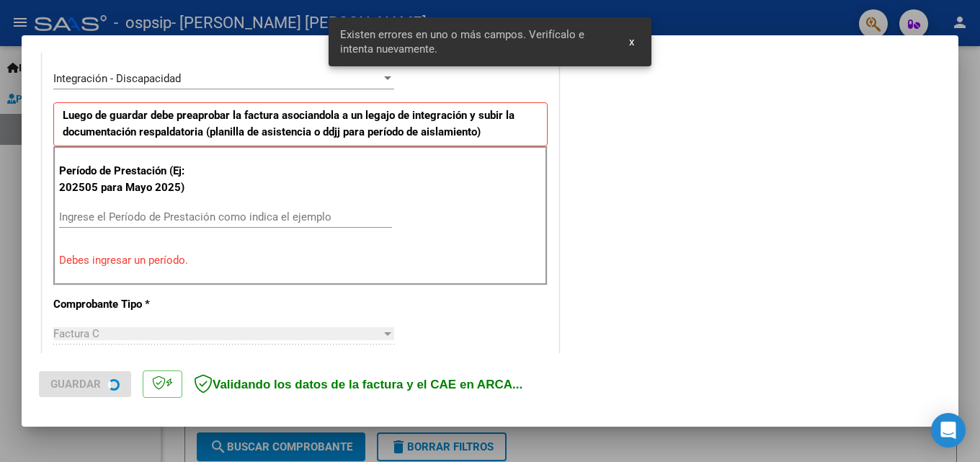
click at [168, 218] on input "Ingrese el Período de Prestación como indica el ejemplo" at bounding box center [225, 216] width 333 height 13
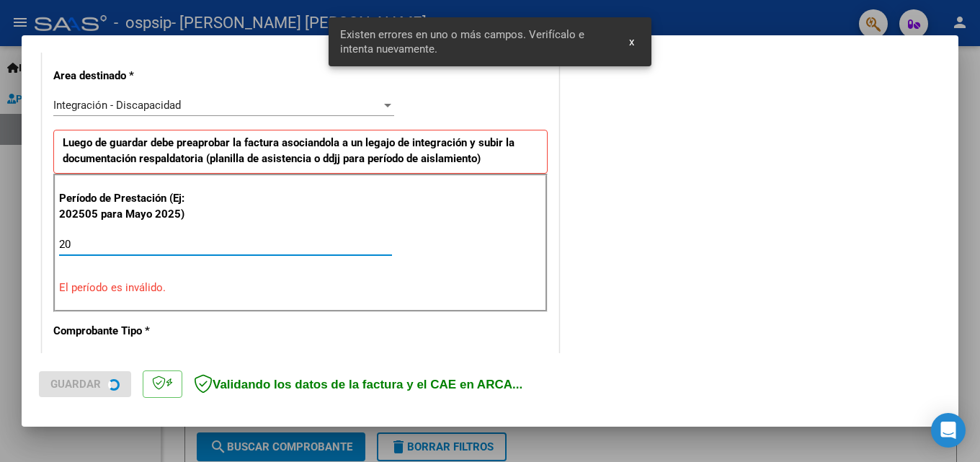
scroll to position [352, 0]
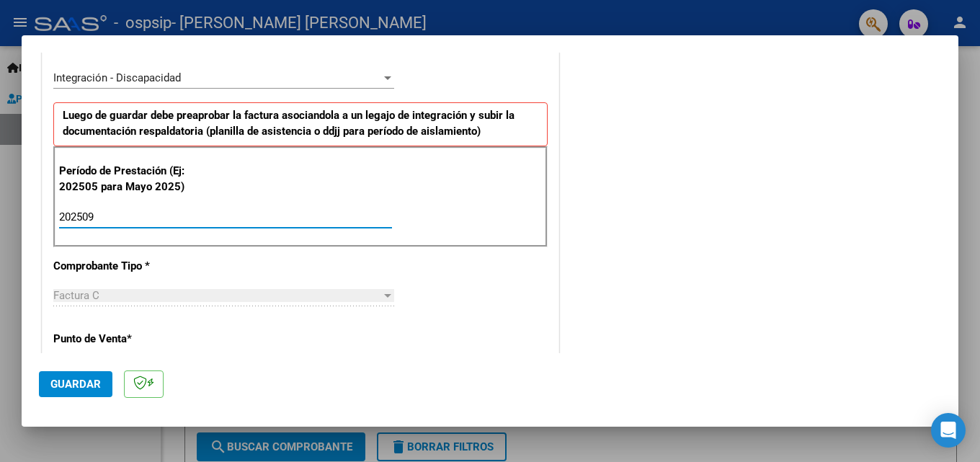
type input "202509"
click at [89, 378] on span "Guardar" at bounding box center [75, 384] width 50 height 13
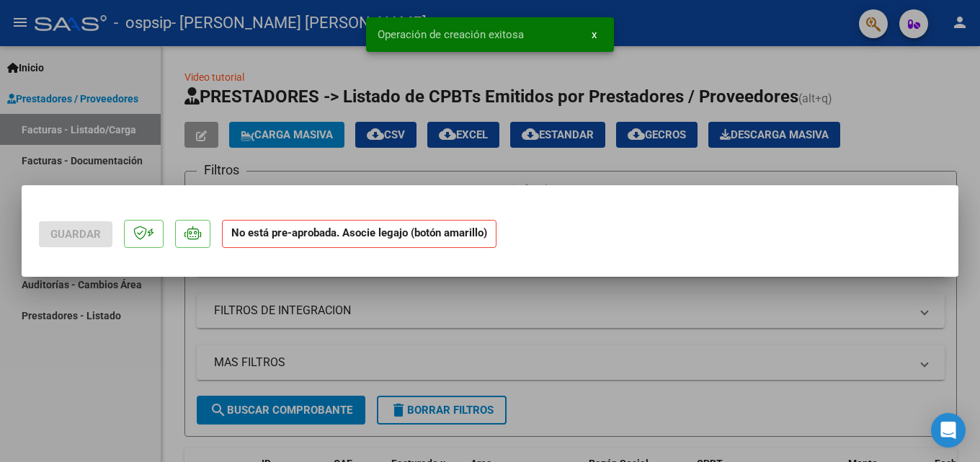
scroll to position [0, 0]
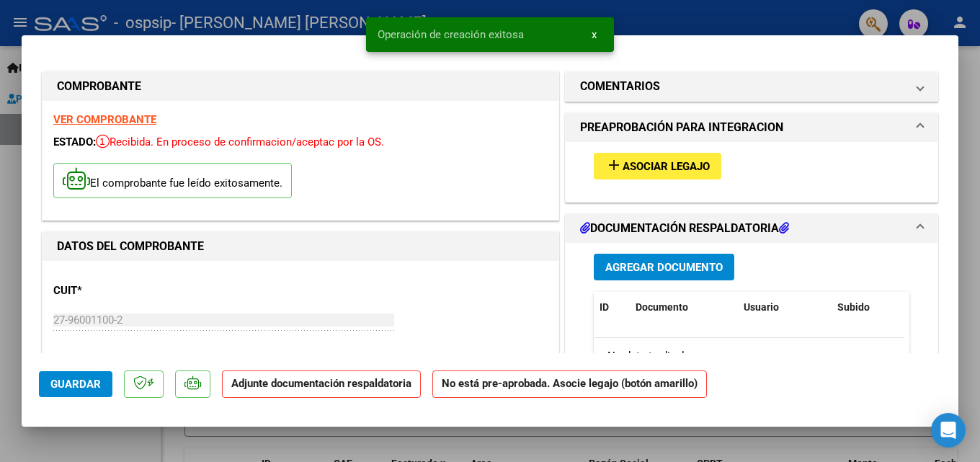
click at [655, 164] on span "Asociar Legajo" at bounding box center [666, 166] width 87 height 13
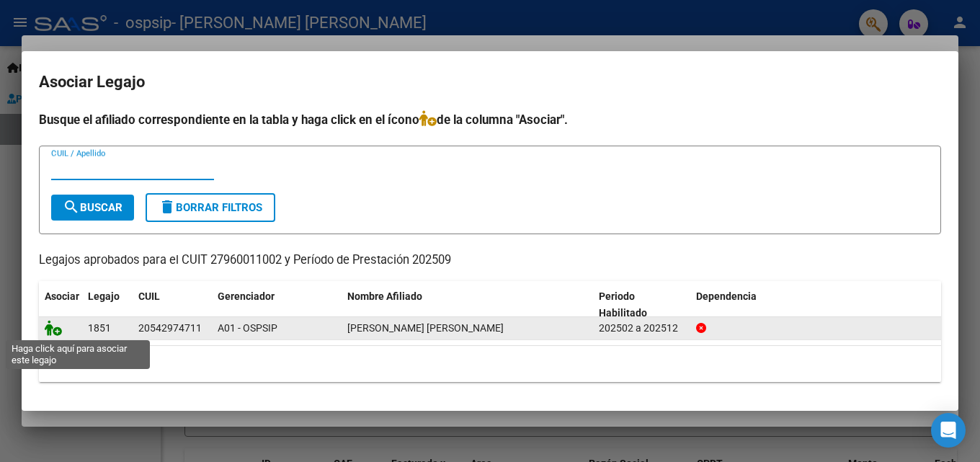
click at [53, 332] on icon at bounding box center [53, 328] width 17 height 16
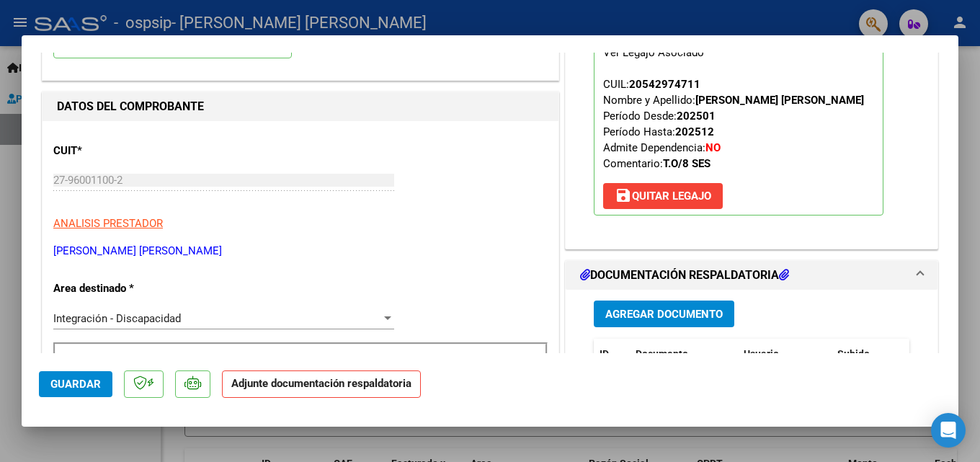
scroll to position [216, 0]
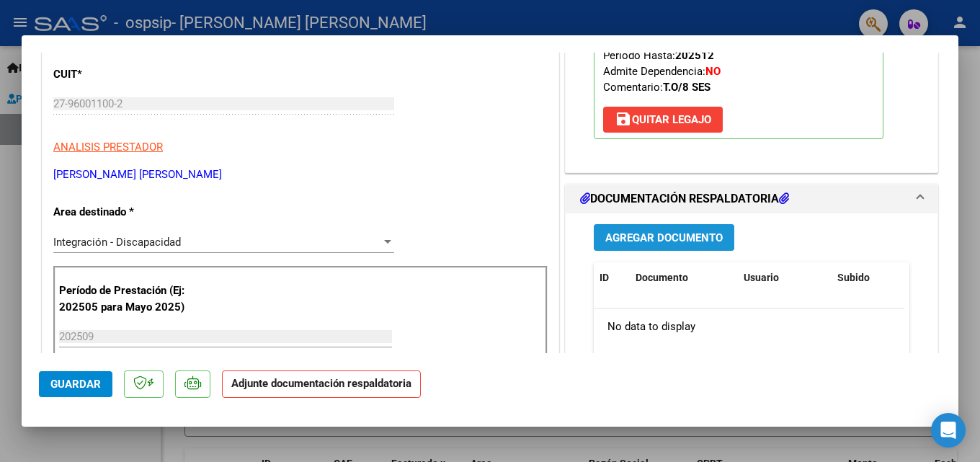
click at [691, 237] on span "Agregar Documento" at bounding box center [663, 237] width 117 height 13
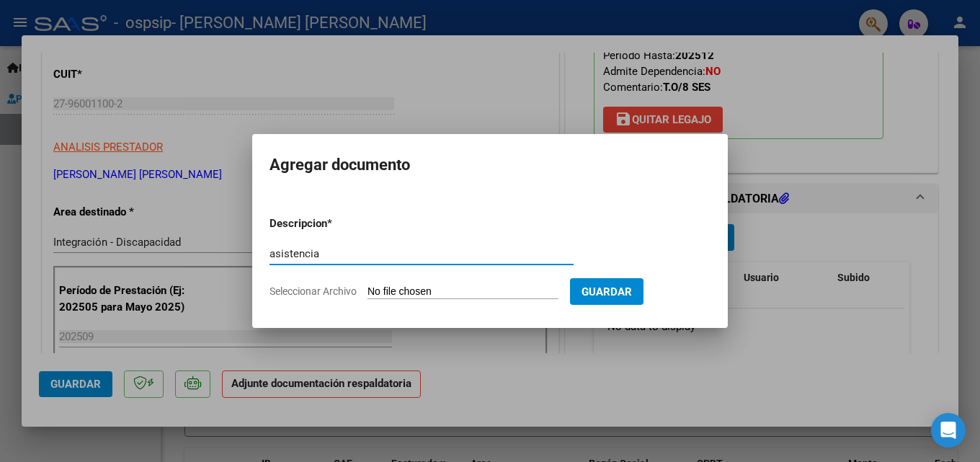
type input "asistencia"
click at [417, 290] on input "Seleccionar Archivo" at bounding box center [463, 292] width 191 height 14
type input "C:\fakepath\ORELLANO - SEPTIEMBRE - TOpdf.pdf"
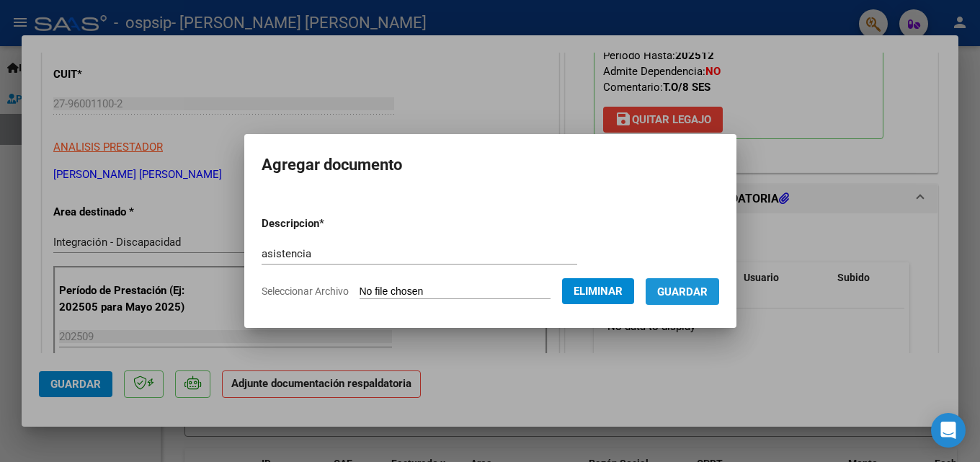
click at [708, 293] on span "Guardar" at bounding box center [682, 291] width 50 height 13
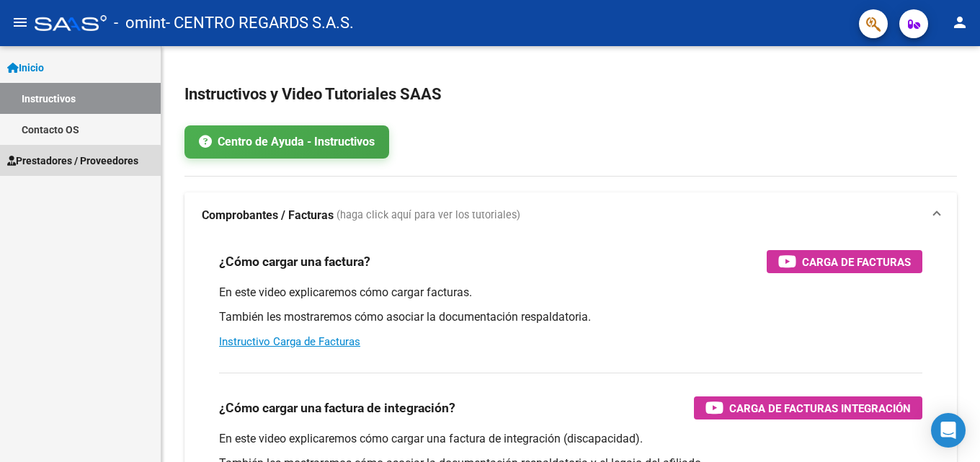
click at [77, 162] on span "Prestadores / Proveedores" at bounding box center [72, 161] width 131 height 16
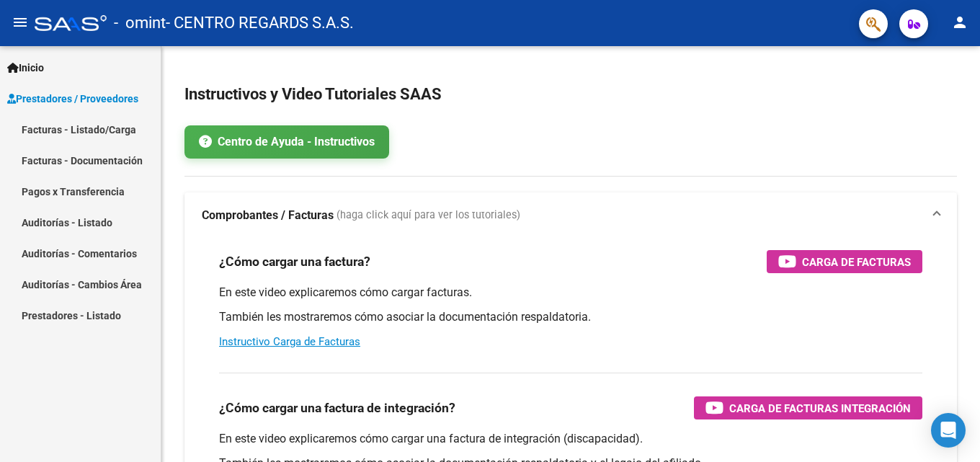
click at [83, 133] on link "Facturas - Listado/Carga" at bounding box center [80, 129] width 161 height 31
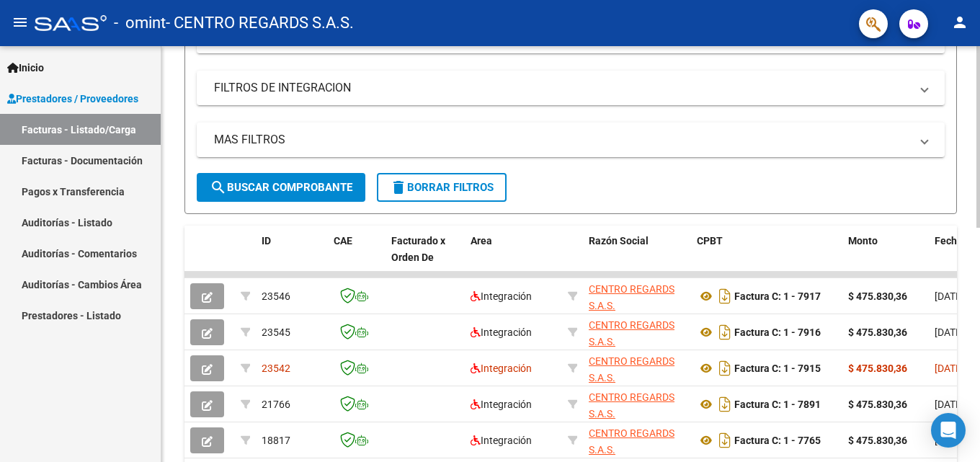
scroll to position [72, 0]
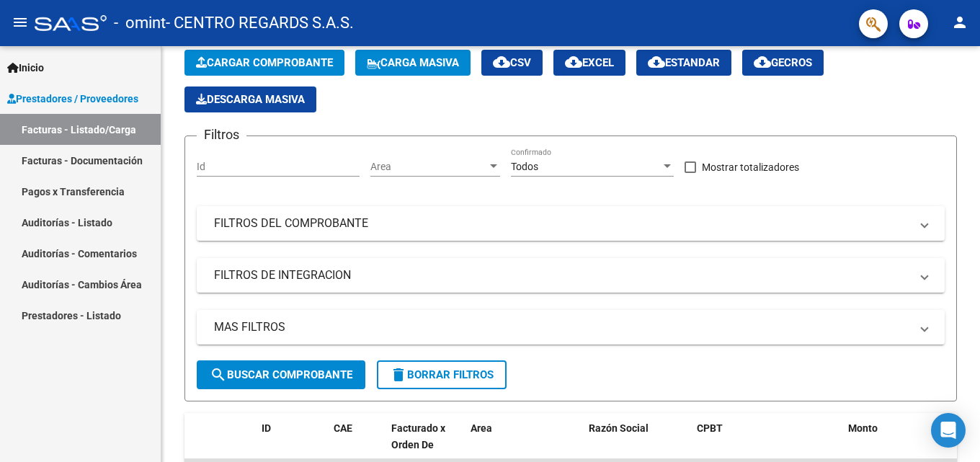
click at [963, 22] on mat-icon "person" at bounding box center [959, 22] width 17 height 17
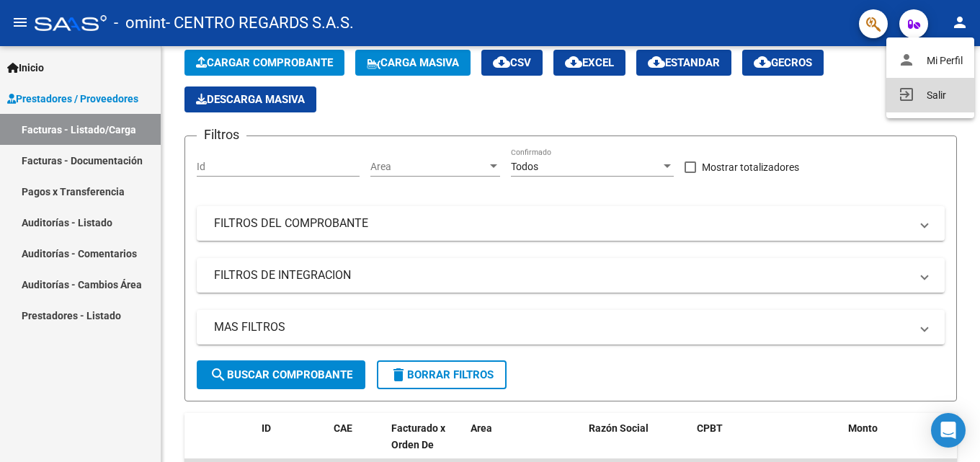
click at [932, 91] on button "exit_to_app Salir" at bounding box center [931, 95] width 88 height 35
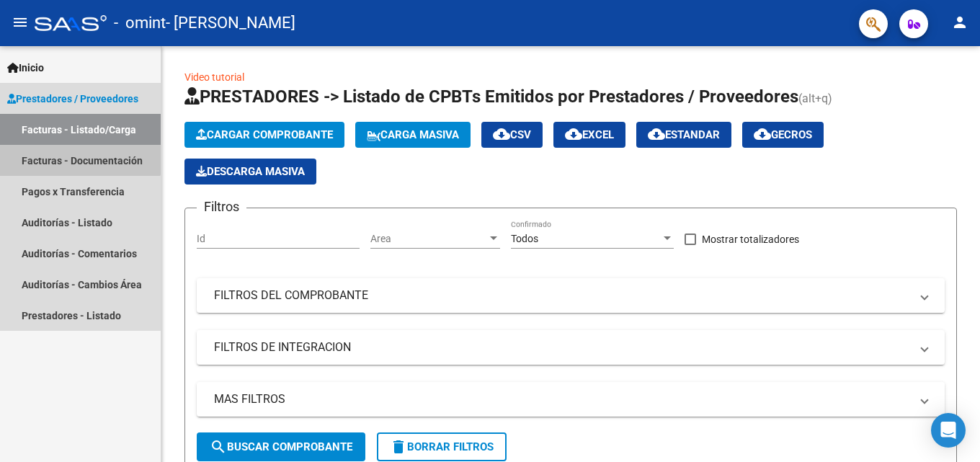
click at [73, 155] on link "Facturas - Documentación" at bounding box center [80, 160] width 161 height 31
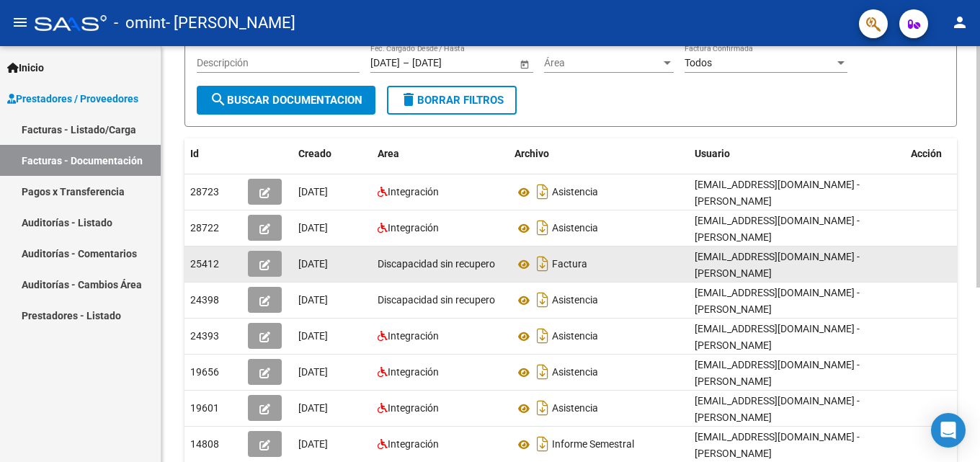
scroll to position [144, 0]
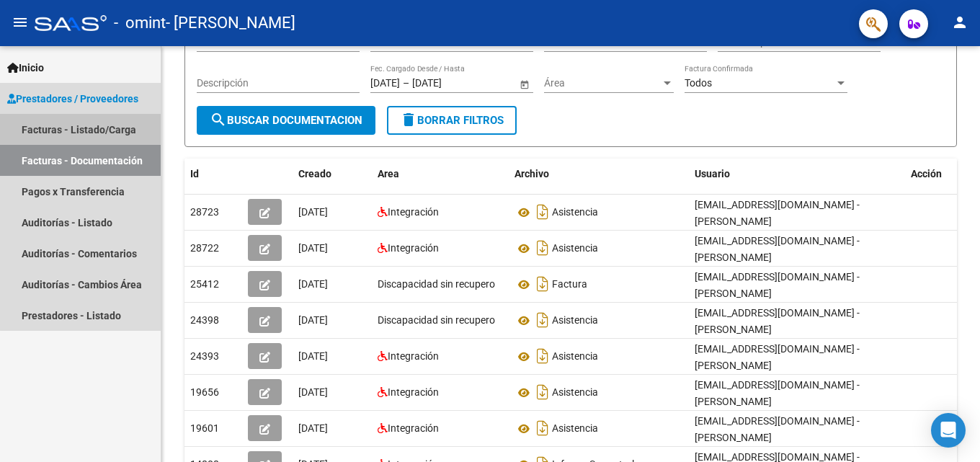
click at [108, 131] on link "Facturas - Listado/Carga" at bounding box center [80, 129] width 161 height 31
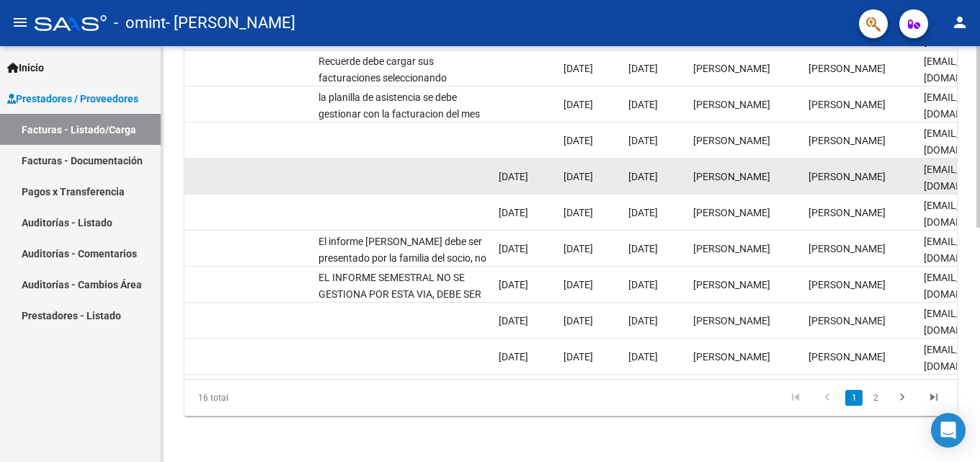
scroll to position [463, 0]
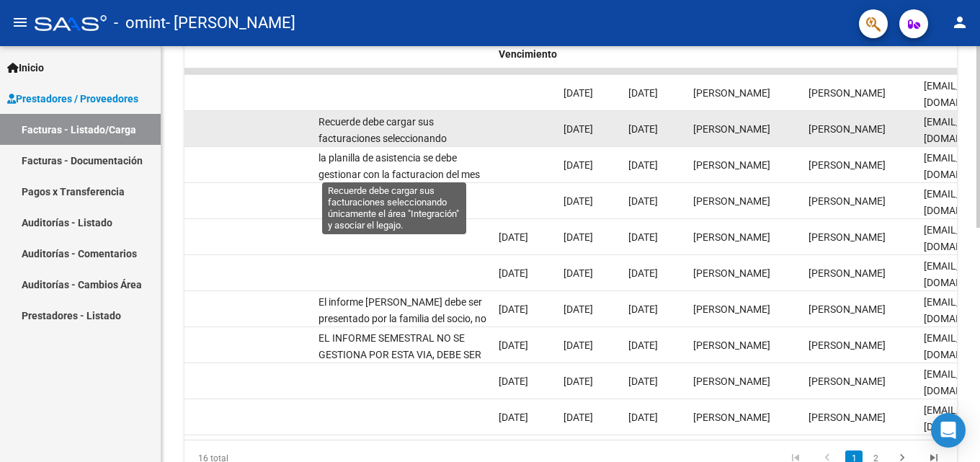
click at [422, 126] on span "Recuerde debe cargar sus facturaciones seleccionando únicamente el área "Integr…" at bounding box center [394, 146] width 150 height 61
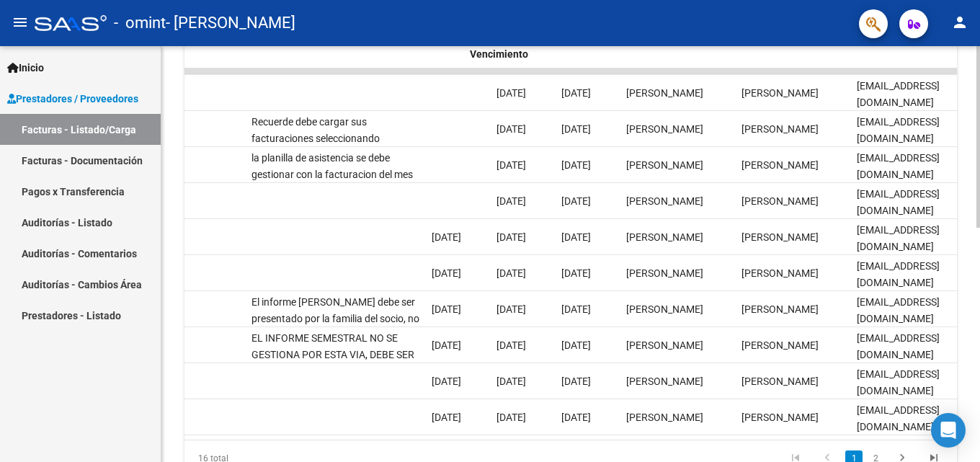
scroll to position [0, 2190]
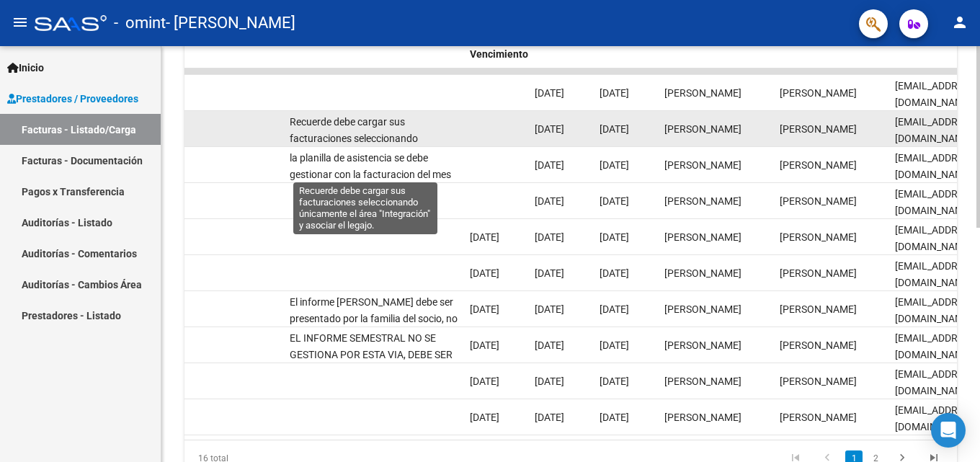
click at [395, 132] on span "Recuerde debe cargar sus facturaciones seleccionando únicamente el área "Integr…" at bounding box center [365, 146] width 150 height 61
click at [380, 125] on span "Recuerde debe cargar sus facturaciones seleccionando únicamente el área "Integr…" at bounding box center [365, 146] width 150 height 61
